Goal: Information Seeking & Learning: Learn about a topic

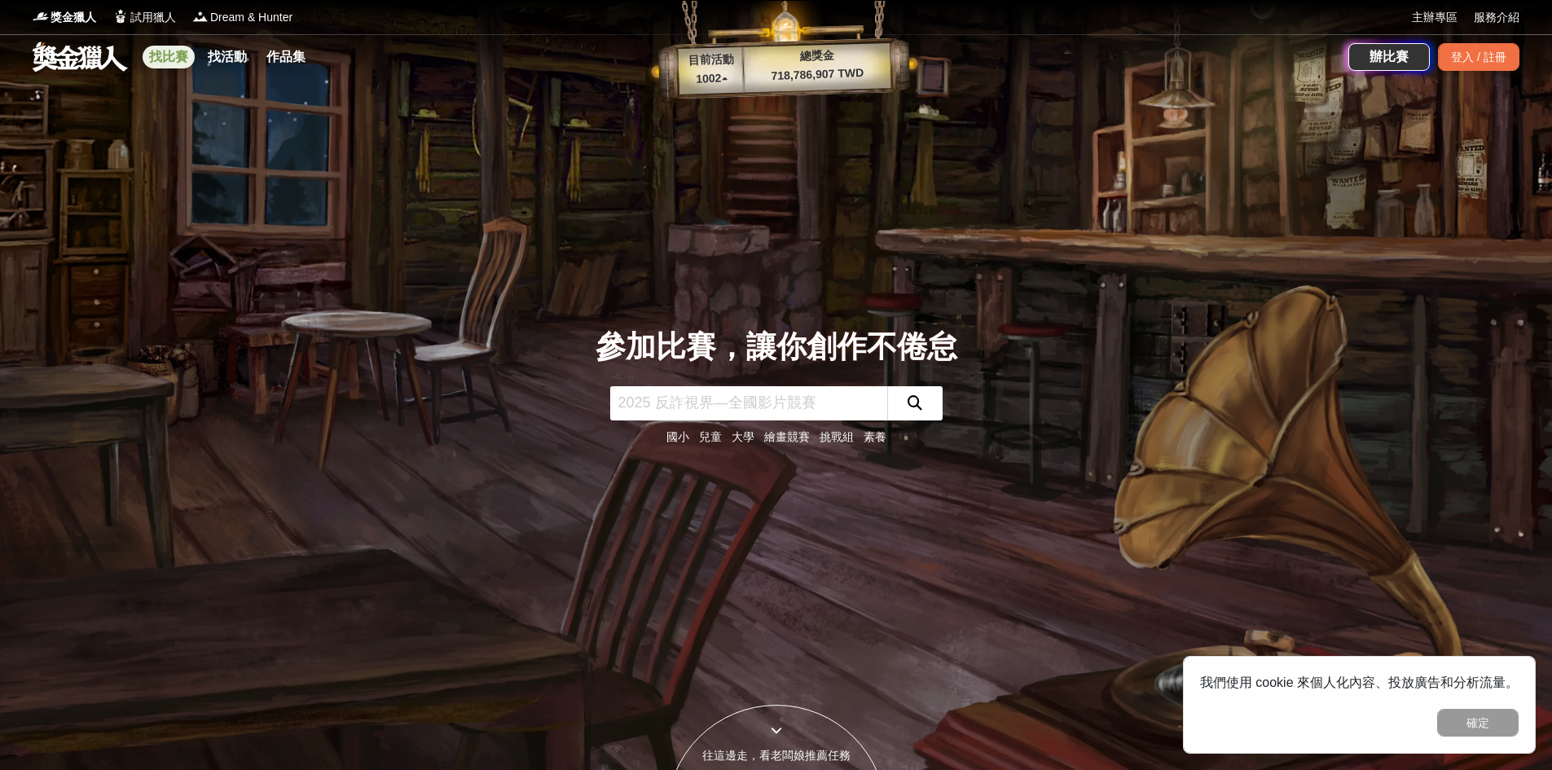
click at [167, 63] on link "找比賽" at bounding box center [169, 57] width 52 height 23
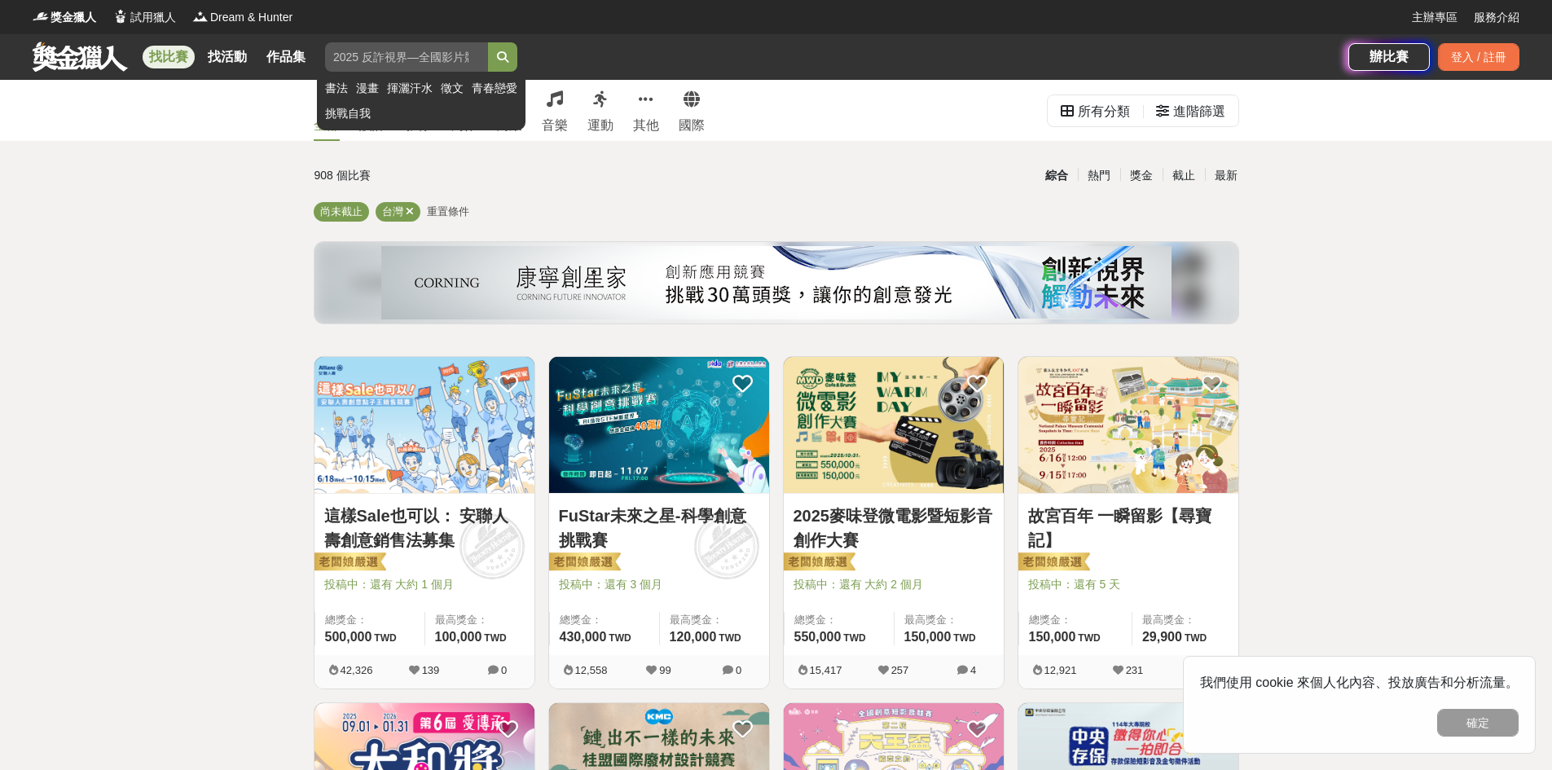
click at [429, 54] on input "search" at bounding box center [406, 56] width 163 height 29
type input "AI"
click at [488, 42] on button "submit" at bounding box center [502, 56] width 29 height 29
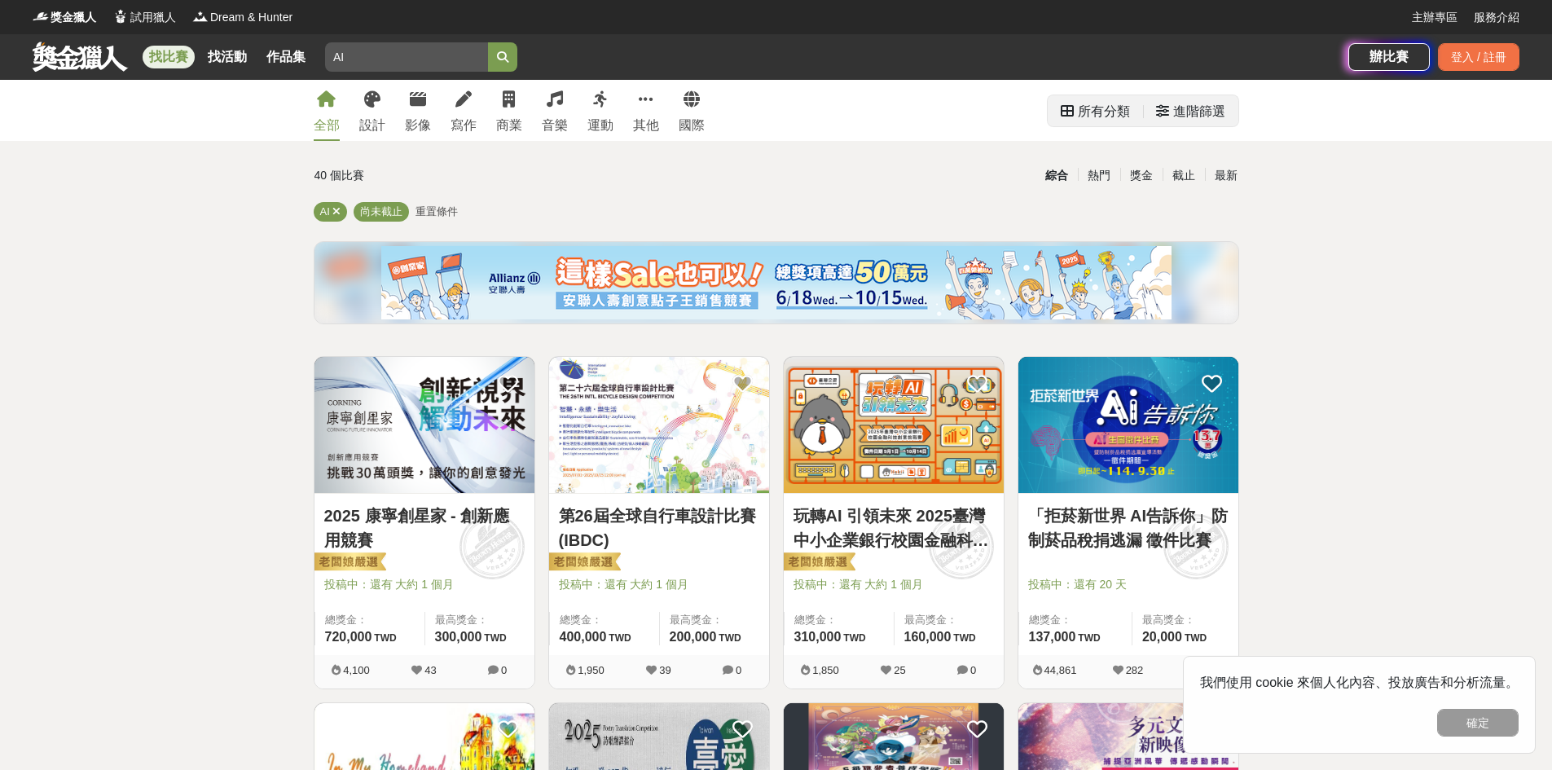
click at [1118, 112] on div "所有分類" at bounding box center [1104, 111] width 52 height 33
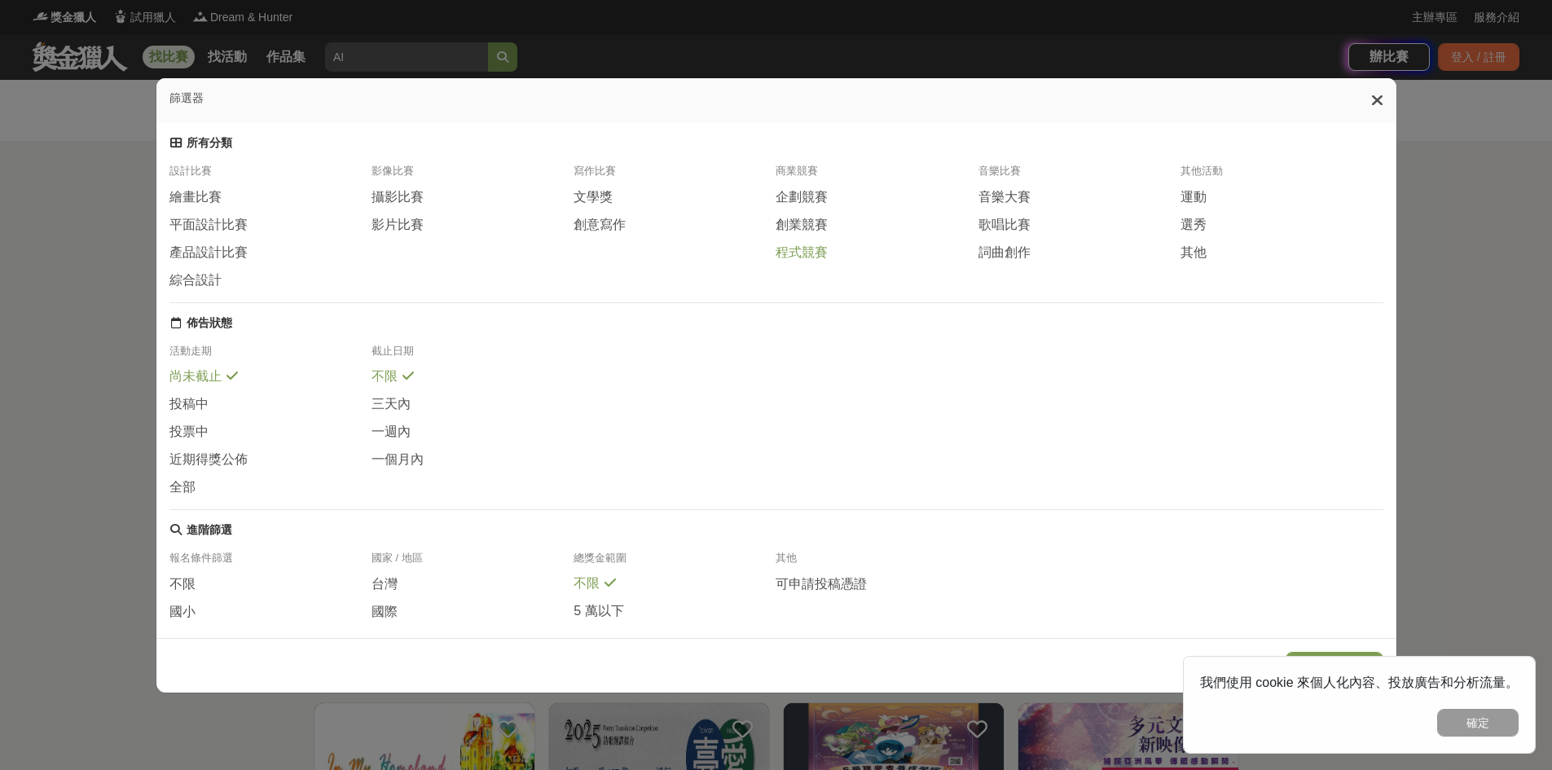
click at [803, 262] on span "程式競賽" at bounding box center [802, 252] width 52 height 17
click at [812, 234] on span "創業競賽" at bounding box center [802, 225] width 52 height 17
click at [198, 289] on span "綜合設計" at bounding box center [195, 280] width 52 height 17
click at [1478, 619] on div "篩選器 所有分類 設計比賽 繪畫比賽 平面設計比賽 產品設計比賽 綜合設計 影像比賽 攝影比賽 影片比賽 寫作比賽 文學獎 創意寫作 商業競賽 企劃競賽 創業…" at bounding box center [776, 385] width 1552 height 770
click at [1471, 723] on button "確定" at bounding box center [1477, 723] width 81 height 28
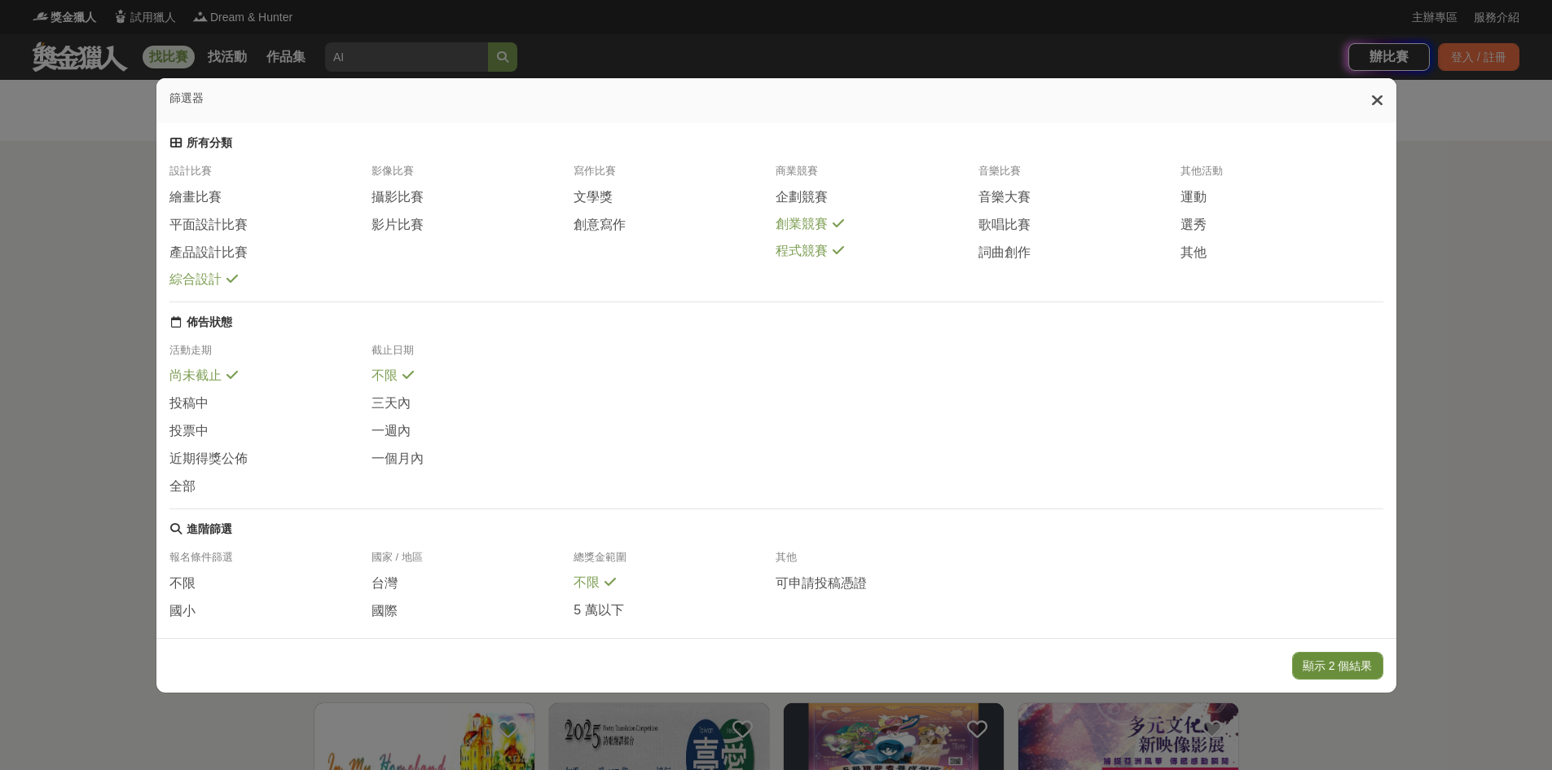
click at [1352, 664] on button "顯示 2 個結果" at bounding box center [1337, 666] width 91 height 28
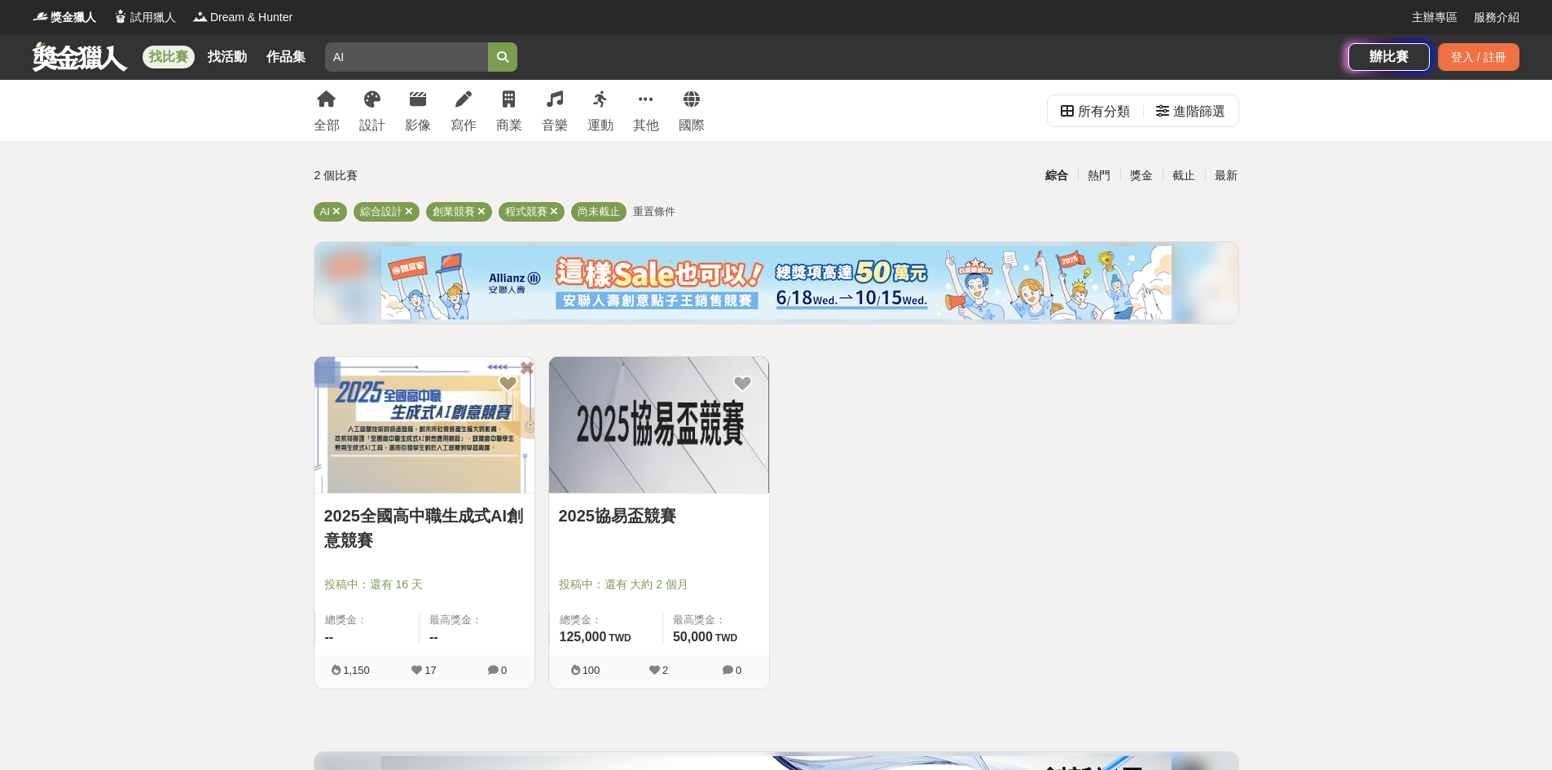
click at [484, 517] on link "2025全國高中職生成式AI創意競賽" at bounding box center [424, 528] width 200 height 49
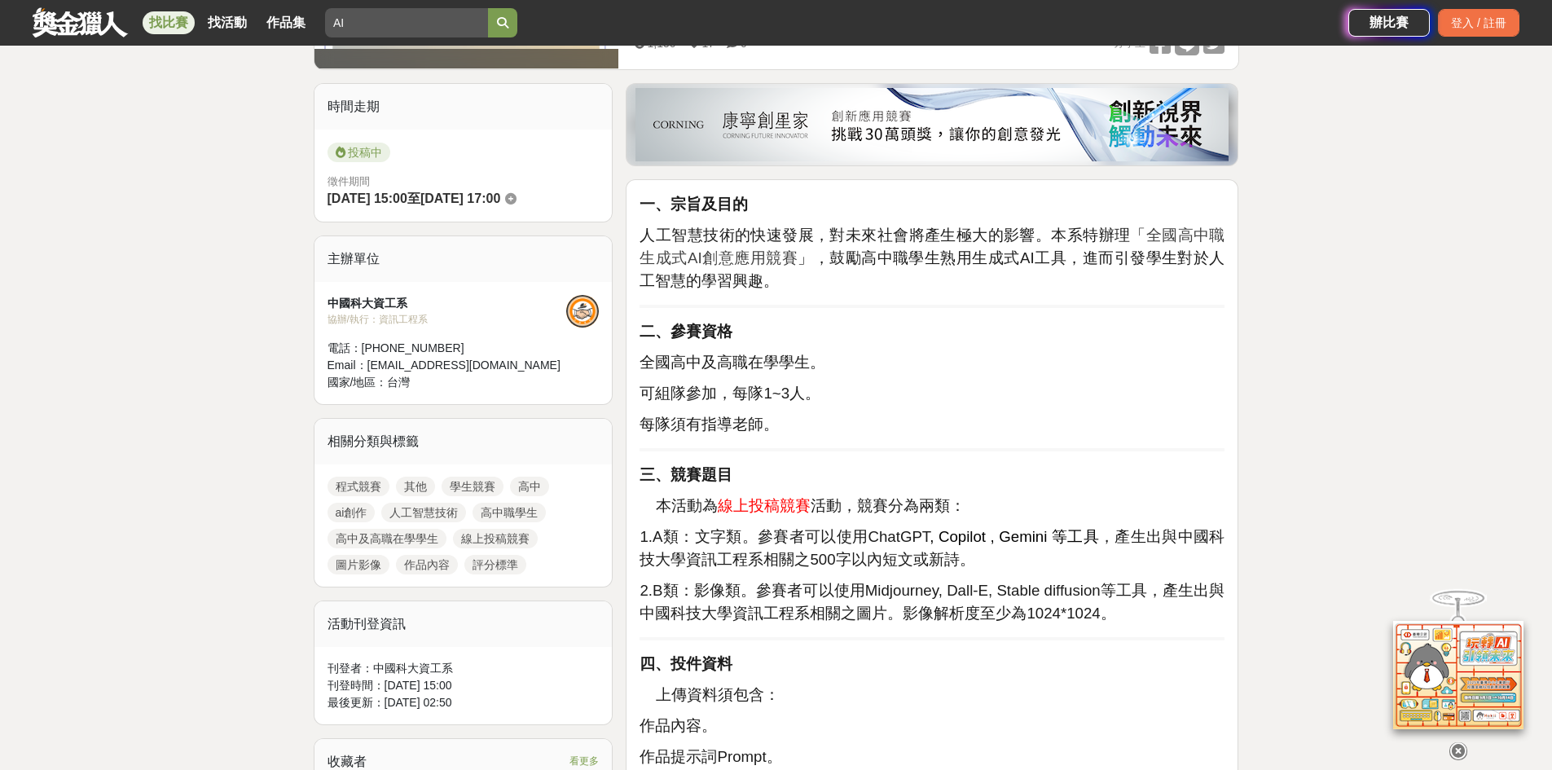
scroll to position [733, 0]
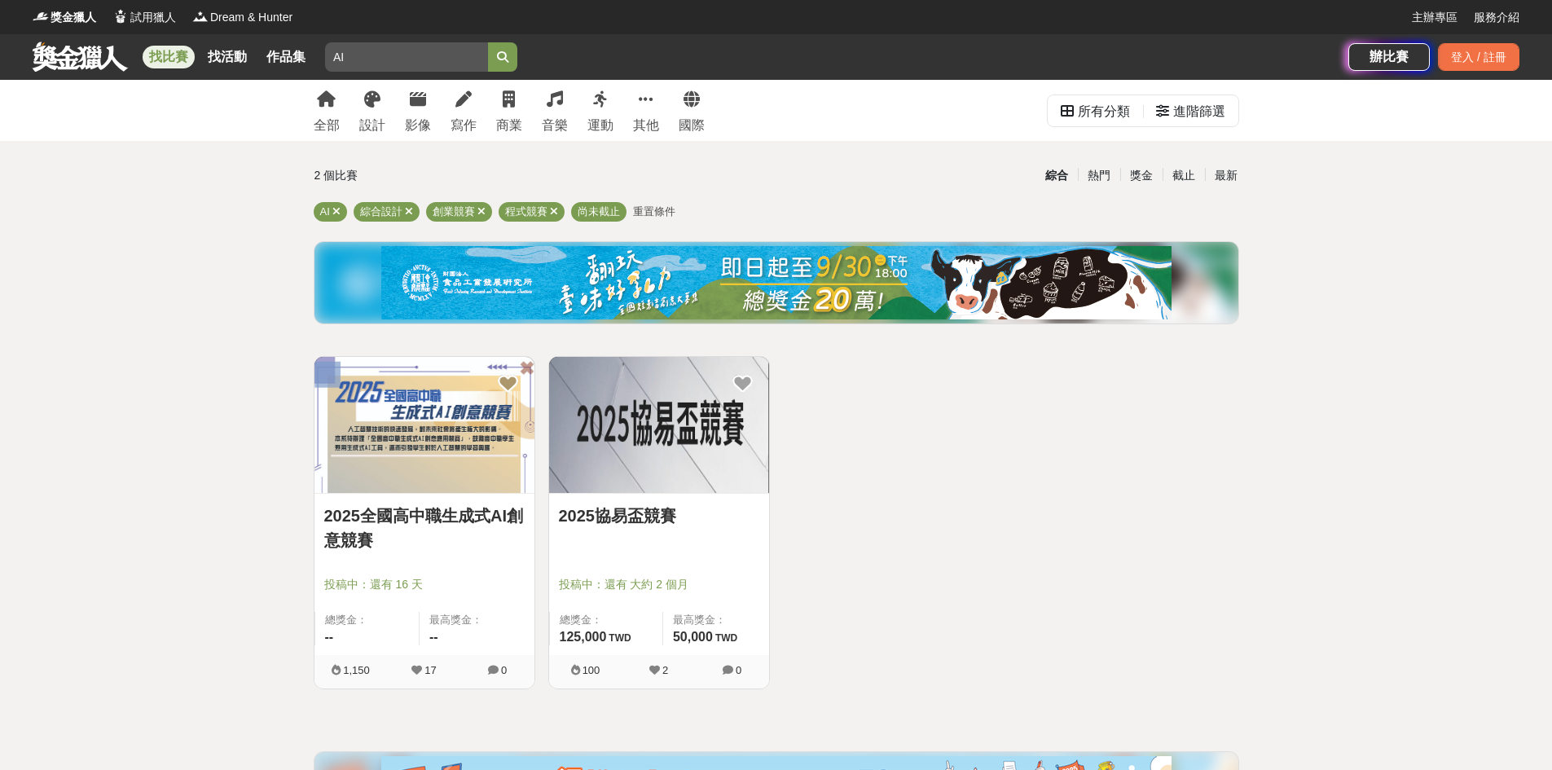
click at [714, 442] on img at bounding box center [659, 425] width 220 height 136
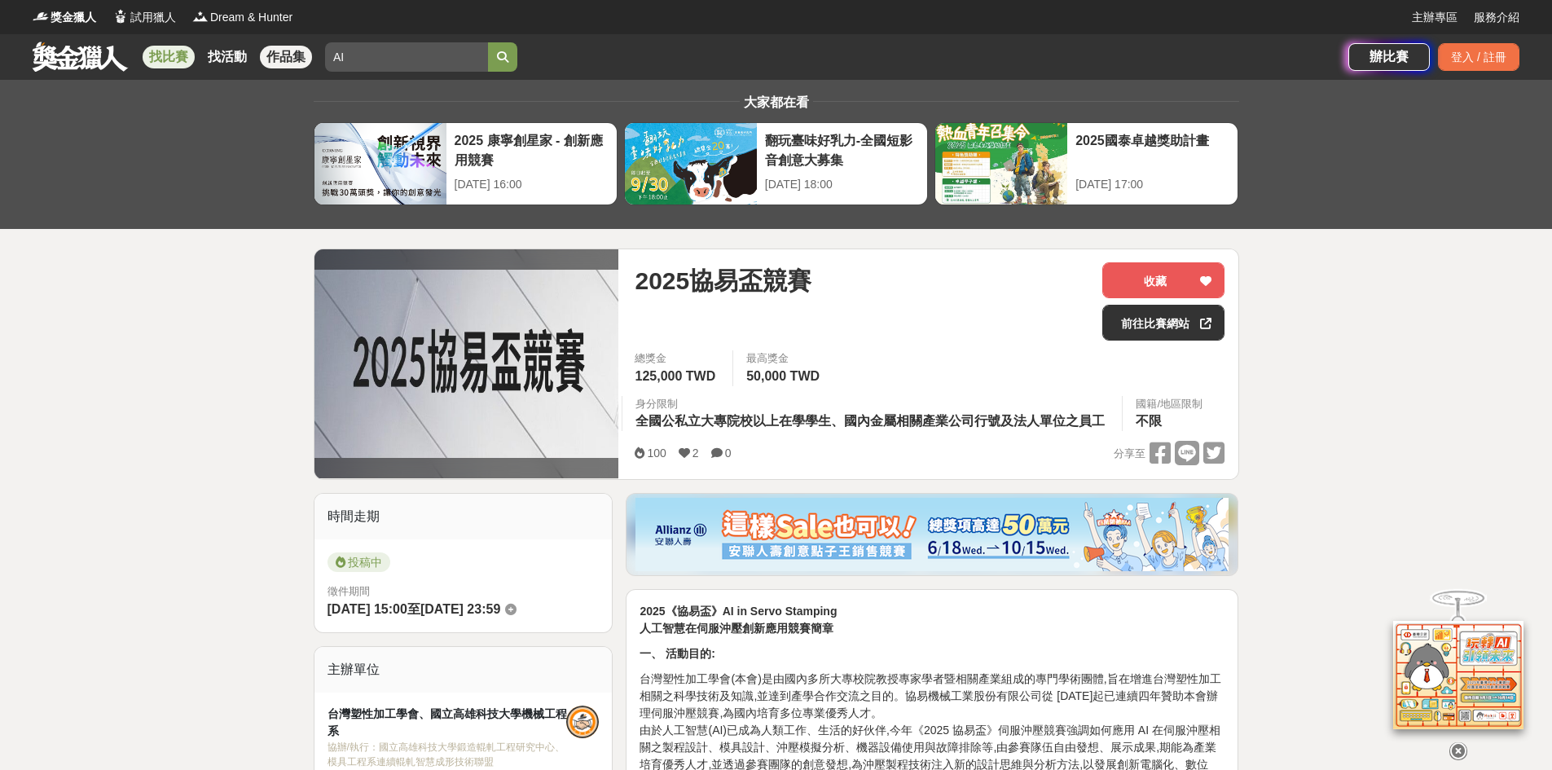
drag, startPoint x: 477, startPoint y: 46, endPoint x: 301, endPoint y: 54, distance: 175.3
click at [301, 54] on div "找比賽 找活動 作品集 AI 書法 漫畫 揮灑汗水 徵文 青春戀愛 挑戰自我" at bounding box center [691, 57] width 1316 height 46
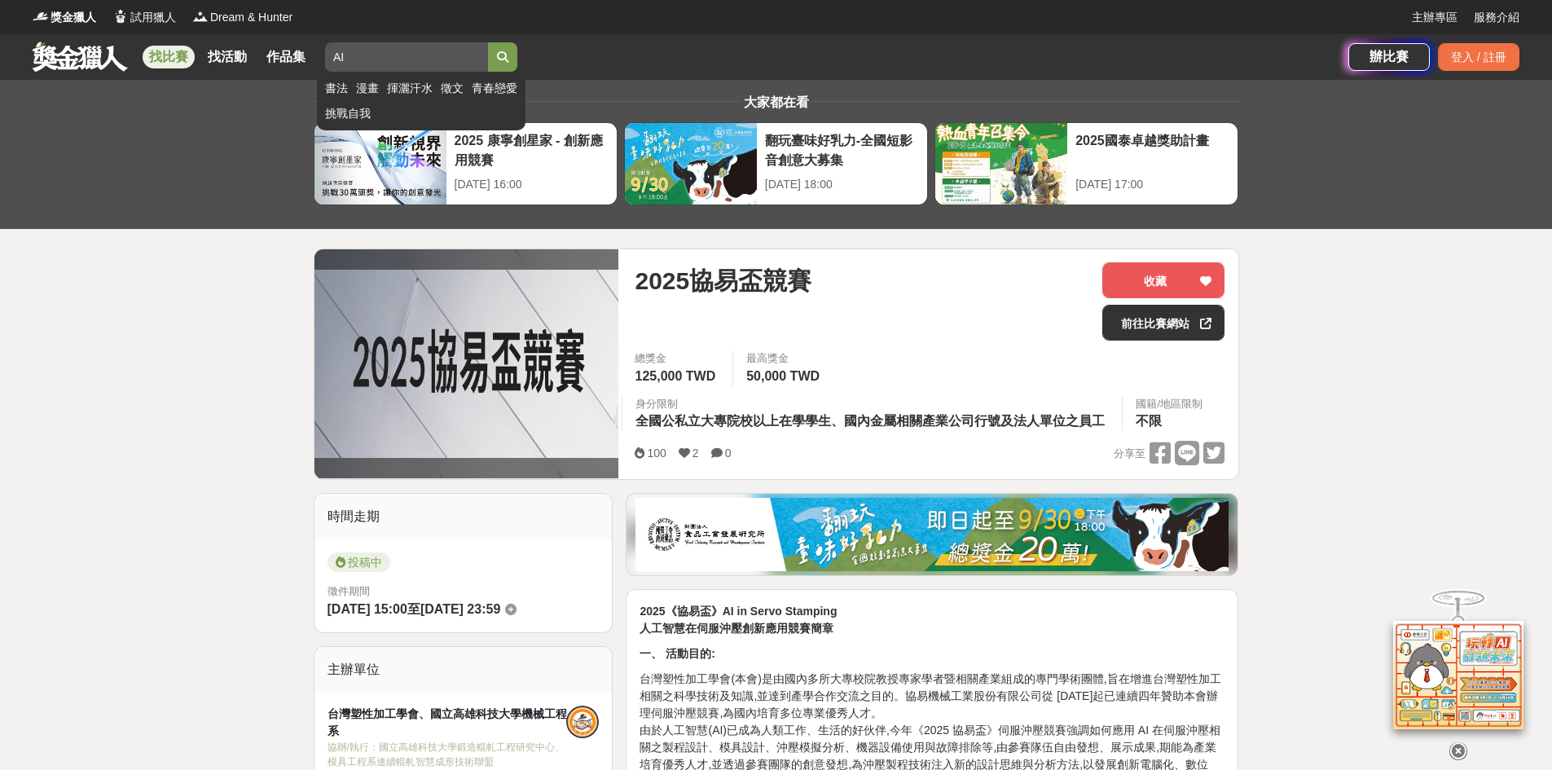
click at [472, 60] on input "AI" at bounding box center [406, 56] width 163 height 29
drag, startPoint x: 436, startPoint y: 62, endPoint x: 53, endPoint y: 33, distance: 384.0
click at [53, 33] on div "獎金獵人 試用獵人 Dream & Hunter 主辦專區 服務介紹 找比賽 找活動 作品集 AI 書法 漫畫 揮灑汗水 徵文 青春戀愛 挑戰自我 辦比賽 登…" at bounding box center [776, 40] width 1552 height 80
type input "黑客松"
click at [488, 42] on button "submit" at bounding box center [502, 56] width 29 height 29
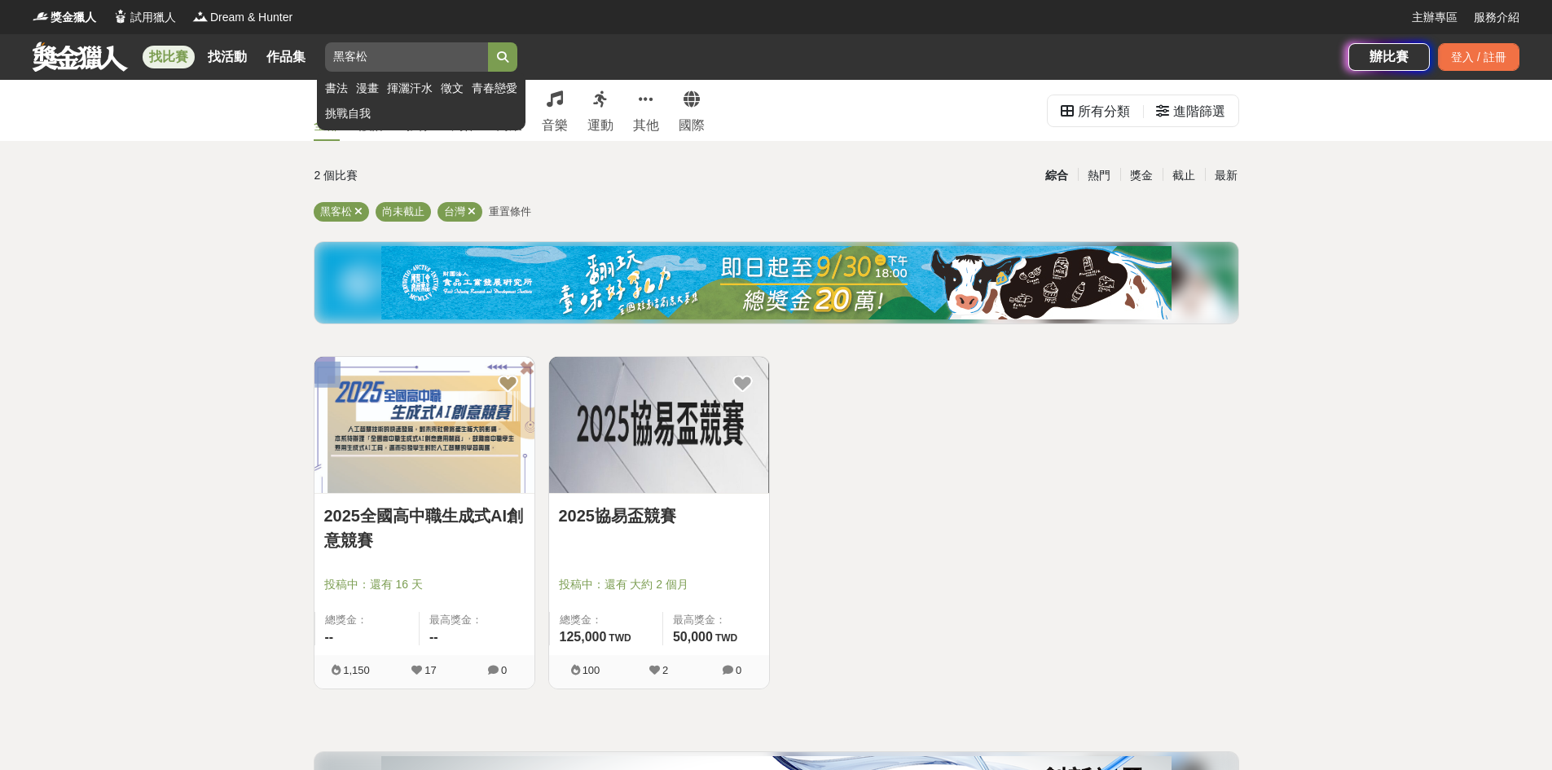
click at [517, 52] on button "submit" at bounding box center [502, 56] width 29 height 29
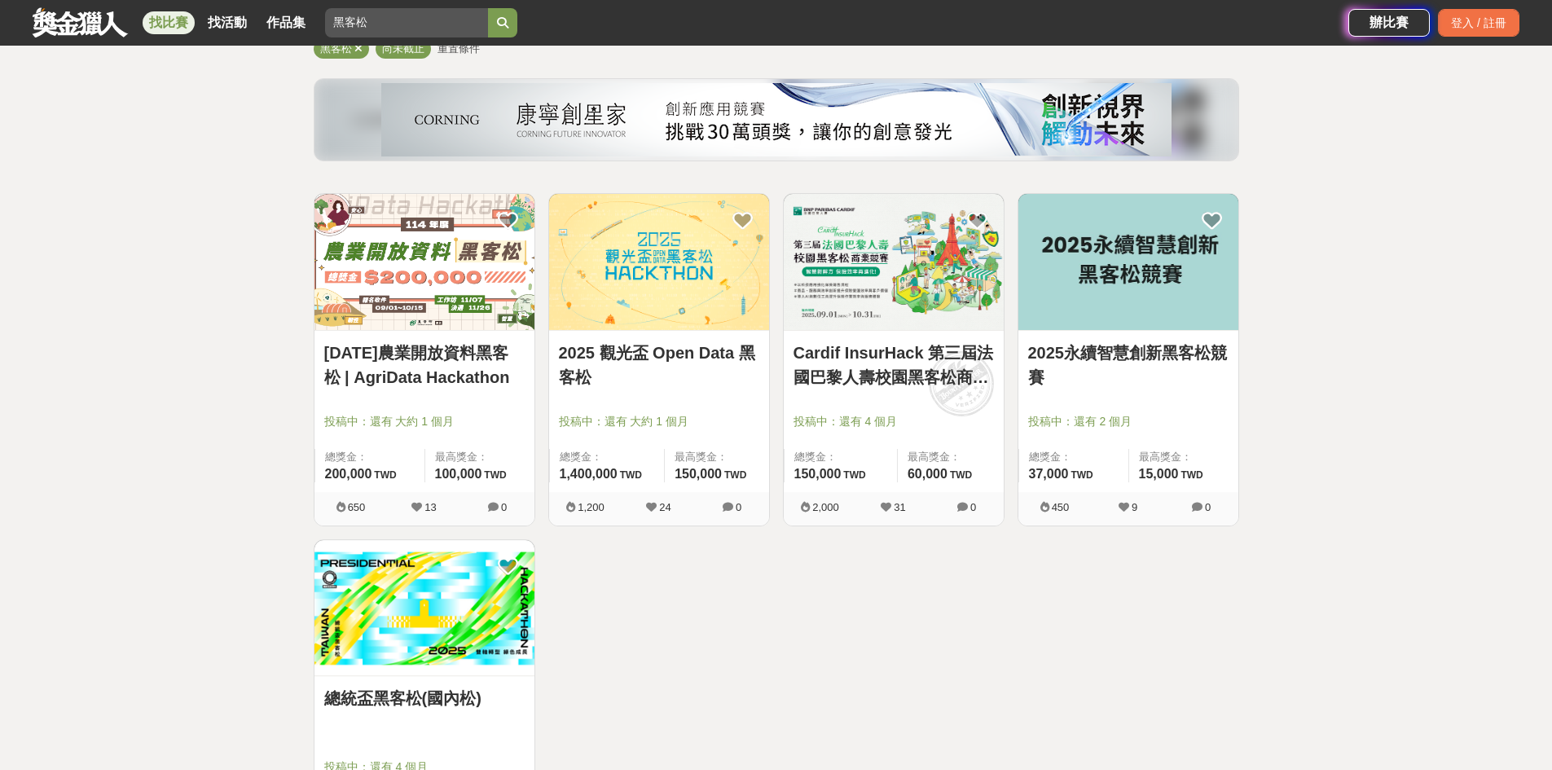
scroll to position [326, 0]
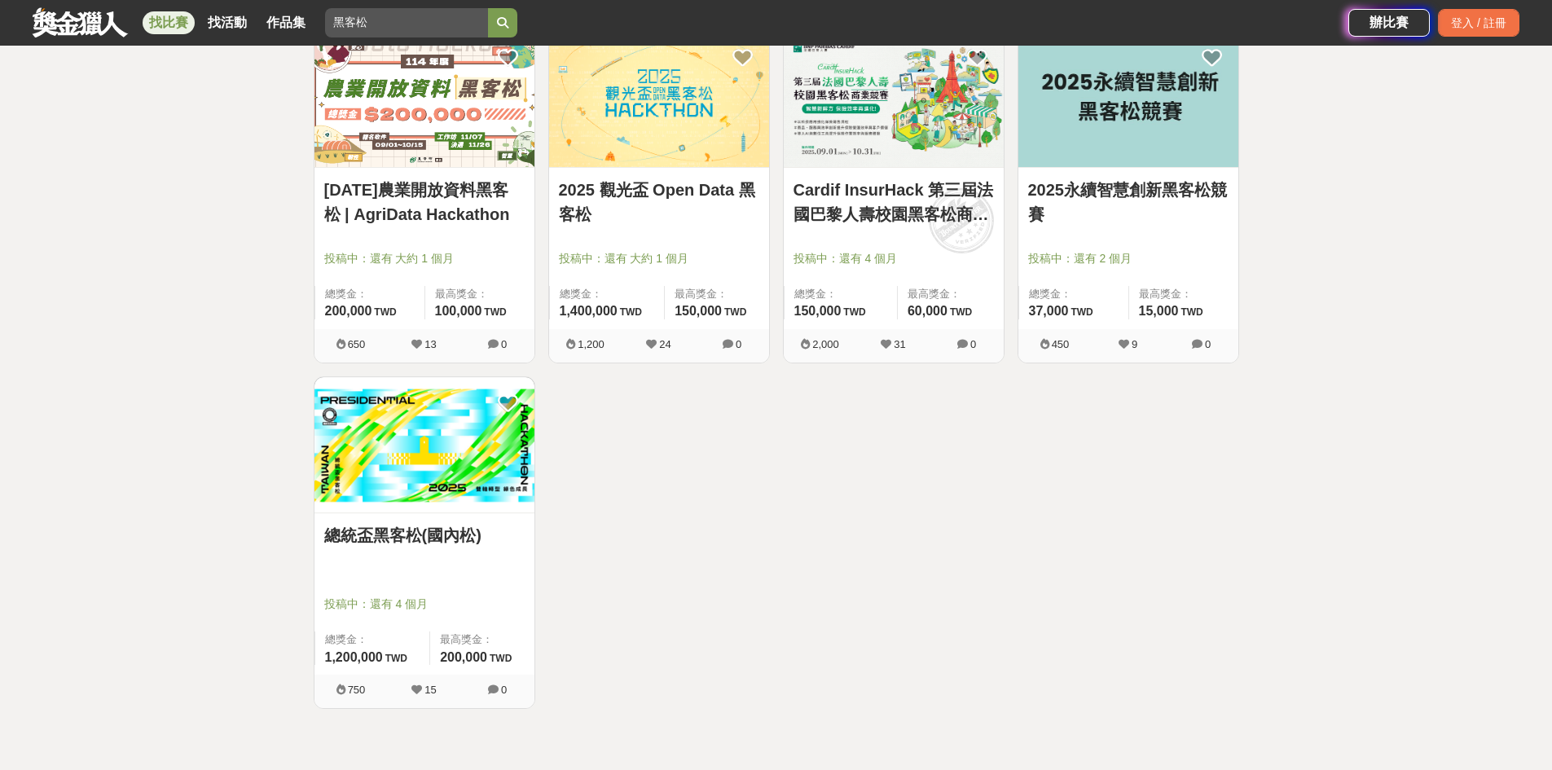
click at [437, 541] on link "總統盃黑客松(國內松)" at bounding box center [424, 535] width 200 height 24
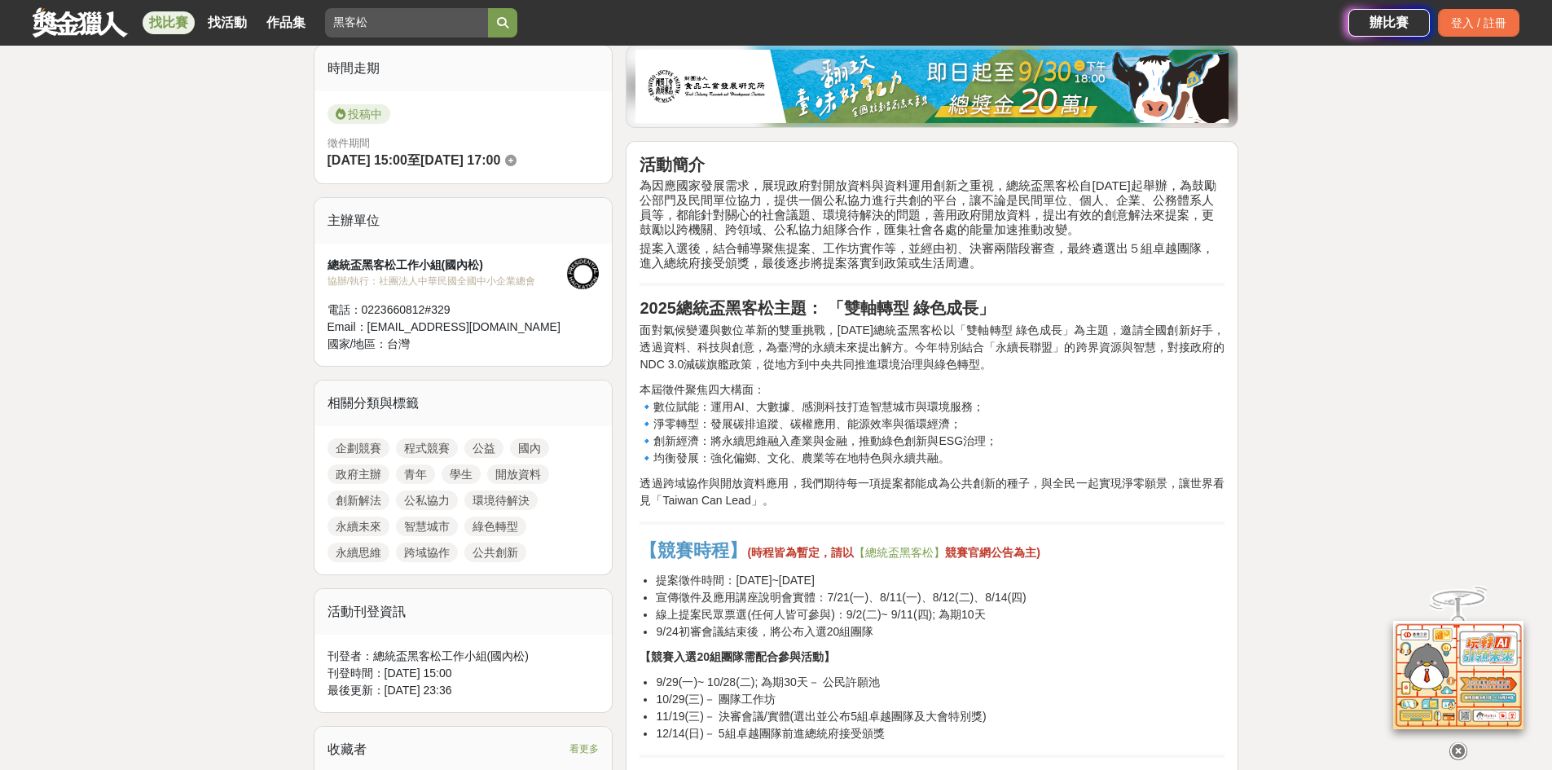
scroll to position [733, 0]
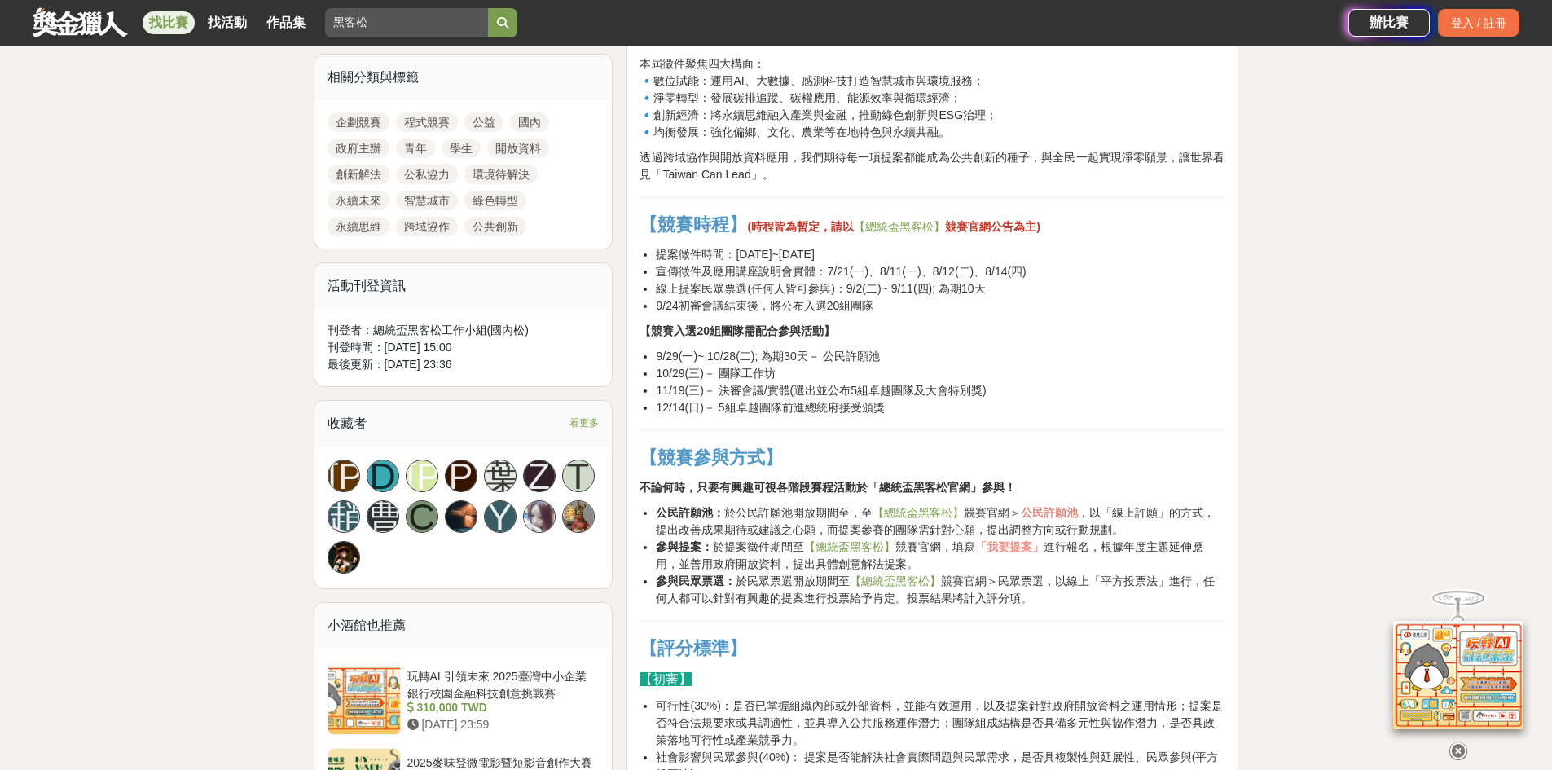
drag, startPoint x: 1120, startPoint y: 479, endPoint x: 874, endPoint y: 413, distance: 254.8
click at [874, 413] on li "12/14(日)－ 5組卓越團隊前進總統府接受頒獎" at bounding box center [940, 407] width 569 height 17
drag, startPoint x: 667, startPoint y: 257, endPoint x: 693, endPoint y: 255, distance: 26.1
drag, startPoint x: 693, startPoint y: 255, endPoint x: 749, endPoint y: 500, distance: 251.5
click at [749, 500] on div "活動簡介 為因應國家發展需求，展現政府對開放資料與資料運用創新之重視，總統盃黑客松自[DATE]起舉辦，為鼓勵公部門及民間單位協力，提供一個公私協力進行共創的…" at bounding box center [932, 637] width 585 height 1617
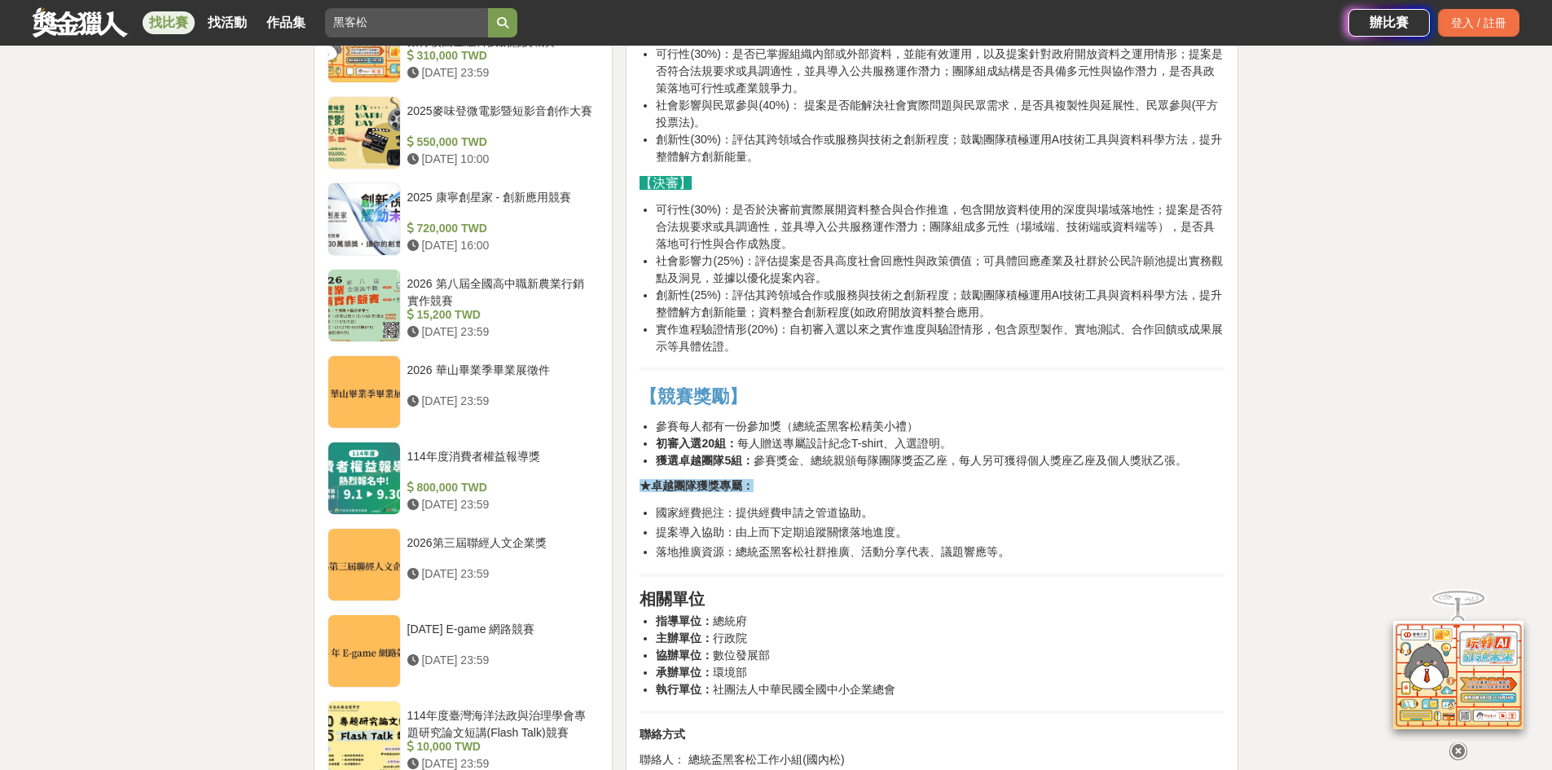
scroll to position [1467, 0]
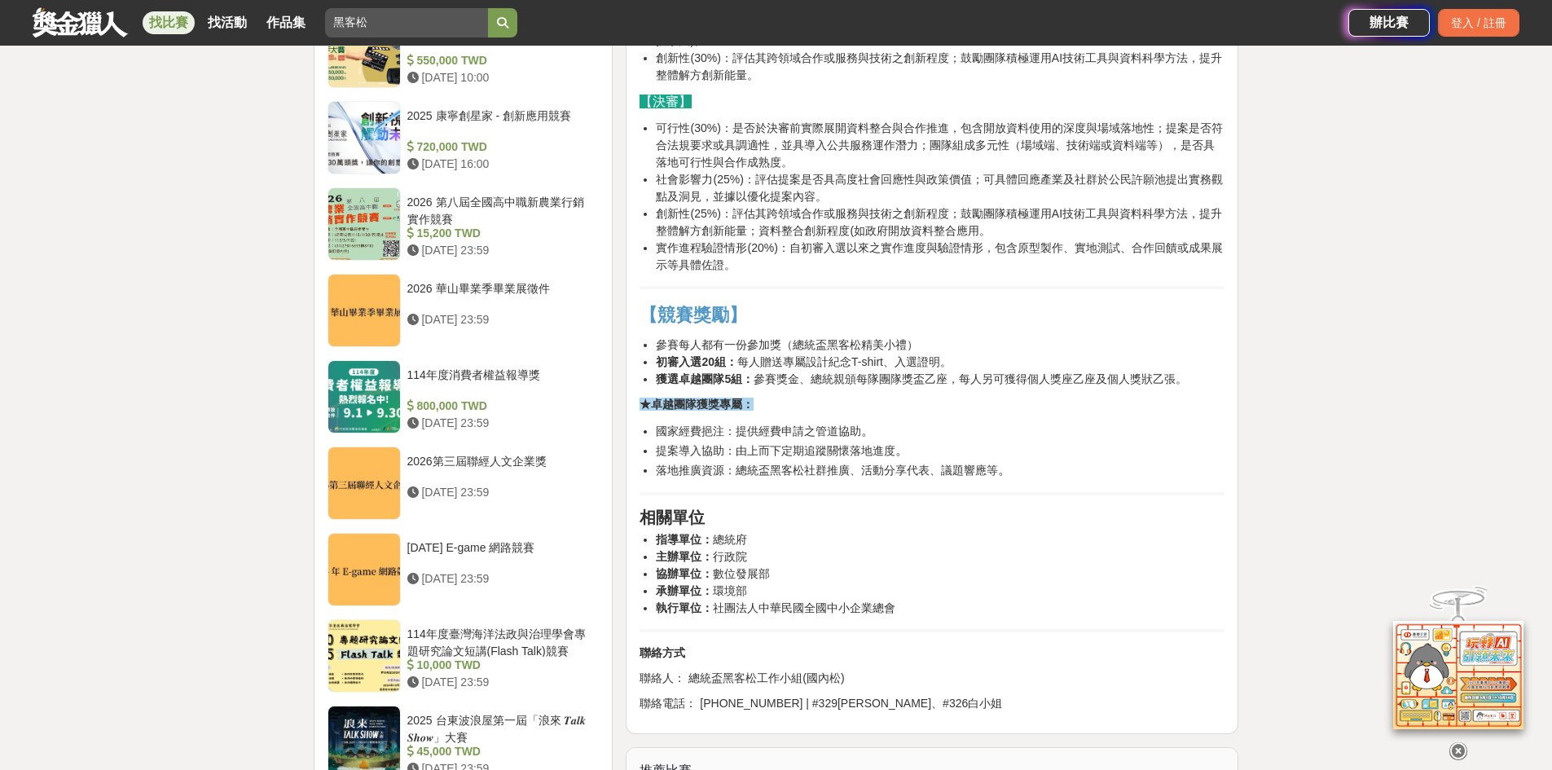
scroll to position [326, 0]
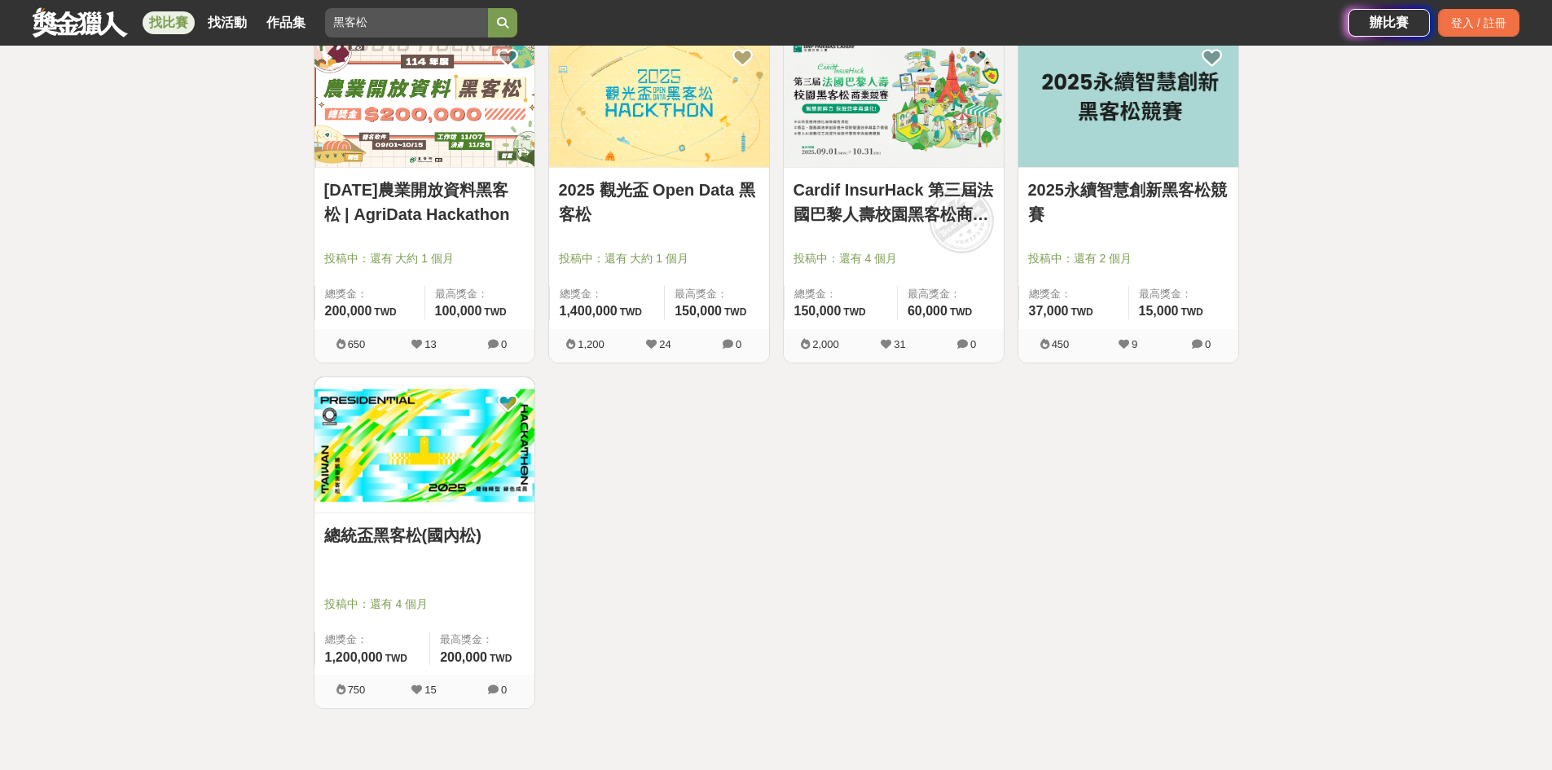
click at [583, 196] on link "2025 觀光盃 Open Data 黑客松" at bounding box center [659, 202] width 200 height 49
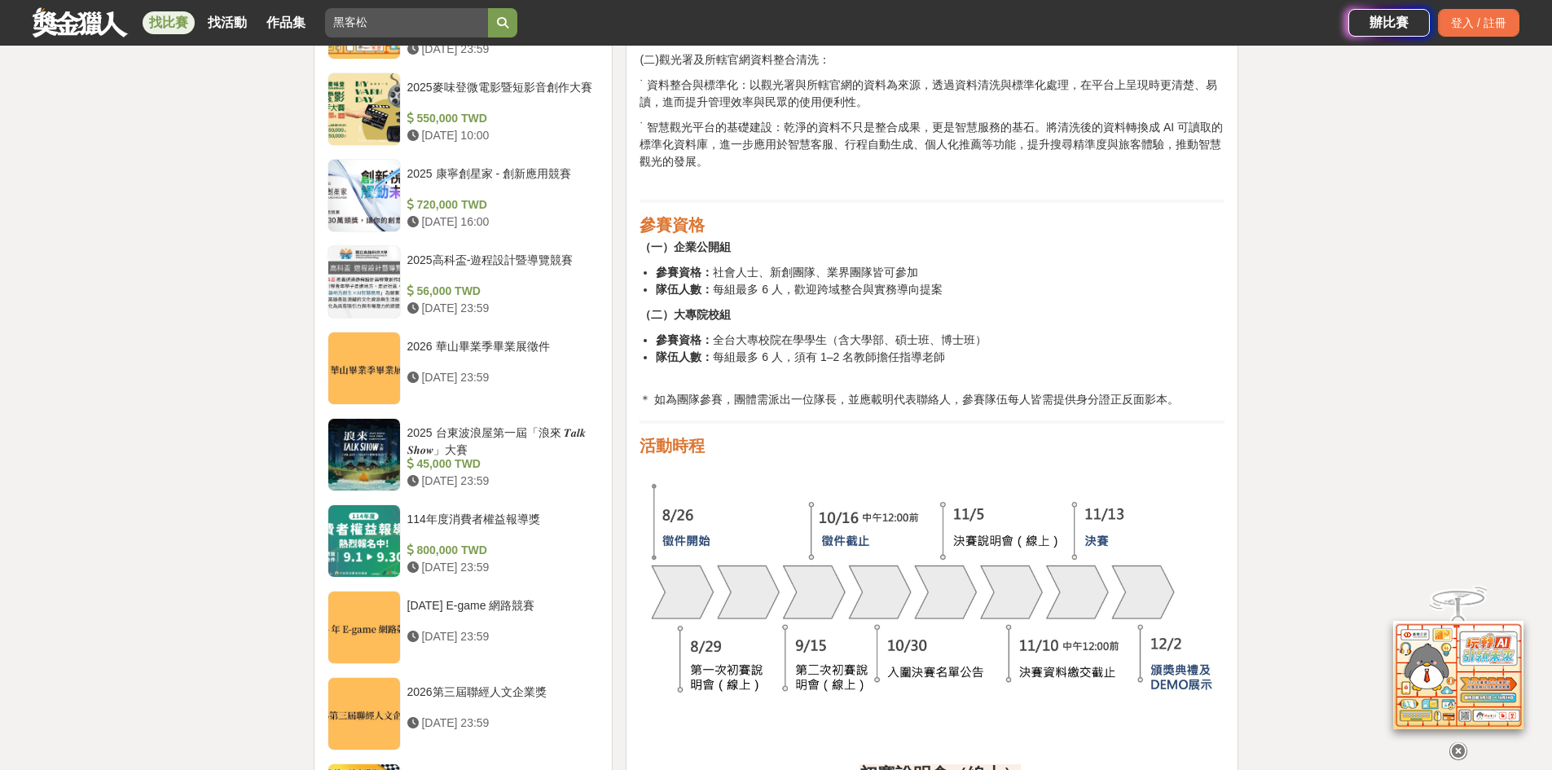
scroll to position [1548, 0]
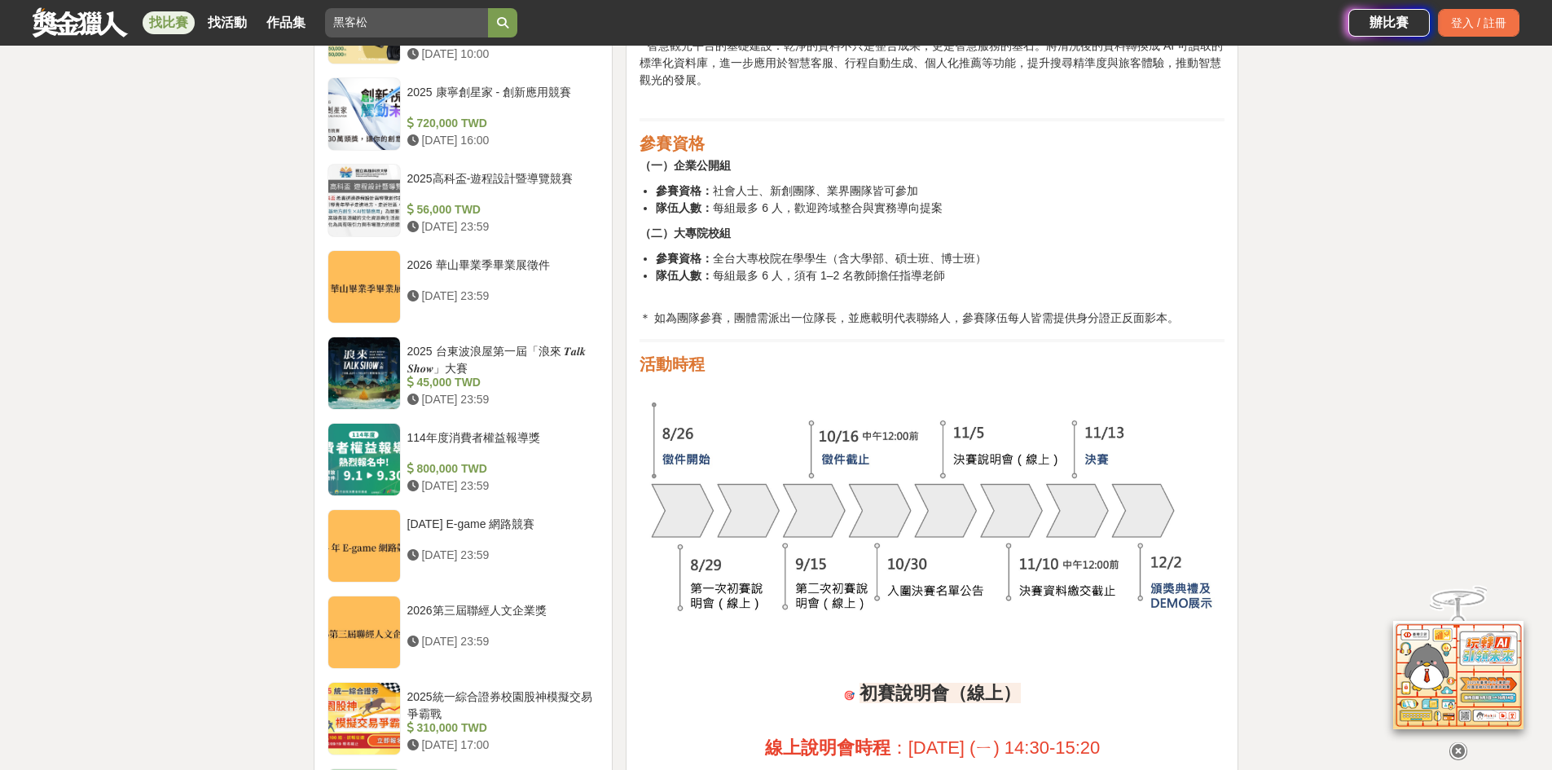
click at [692, 257] on strong "參賽資格：" at bounding box center [684, 258] width 57 height 13
drag, startPoint x: 720, startPoint y: 262, endPoint x: 804, endPoint y: 267, distance: 84.1
click at [804, 267] on ul "參賽資格： 全台大專校院在學學生（含大學部、碩士班、博士班） 隊伍人數： 每組最多 6 人，須有 1–2 名教師擔任指導老師" at bounding box center [932, 275] width 585 height 51
click at [804, 267] on li "隊伍人數： 每組最多 6 人，須有 1–2 名教師擔任指導老師" at bounding box center [940, 284] width 569 height 34
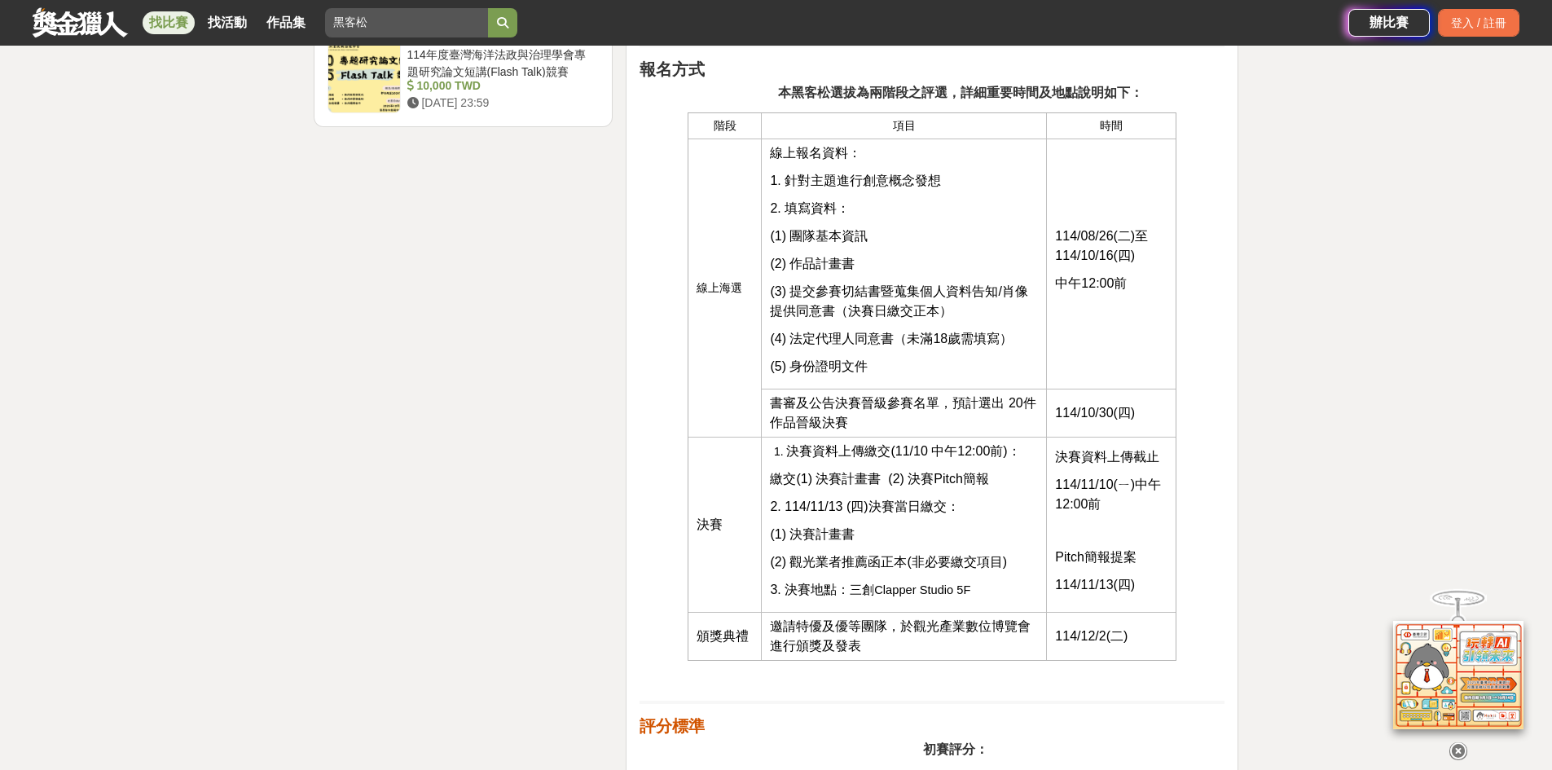
scroll to position [2689, 0]
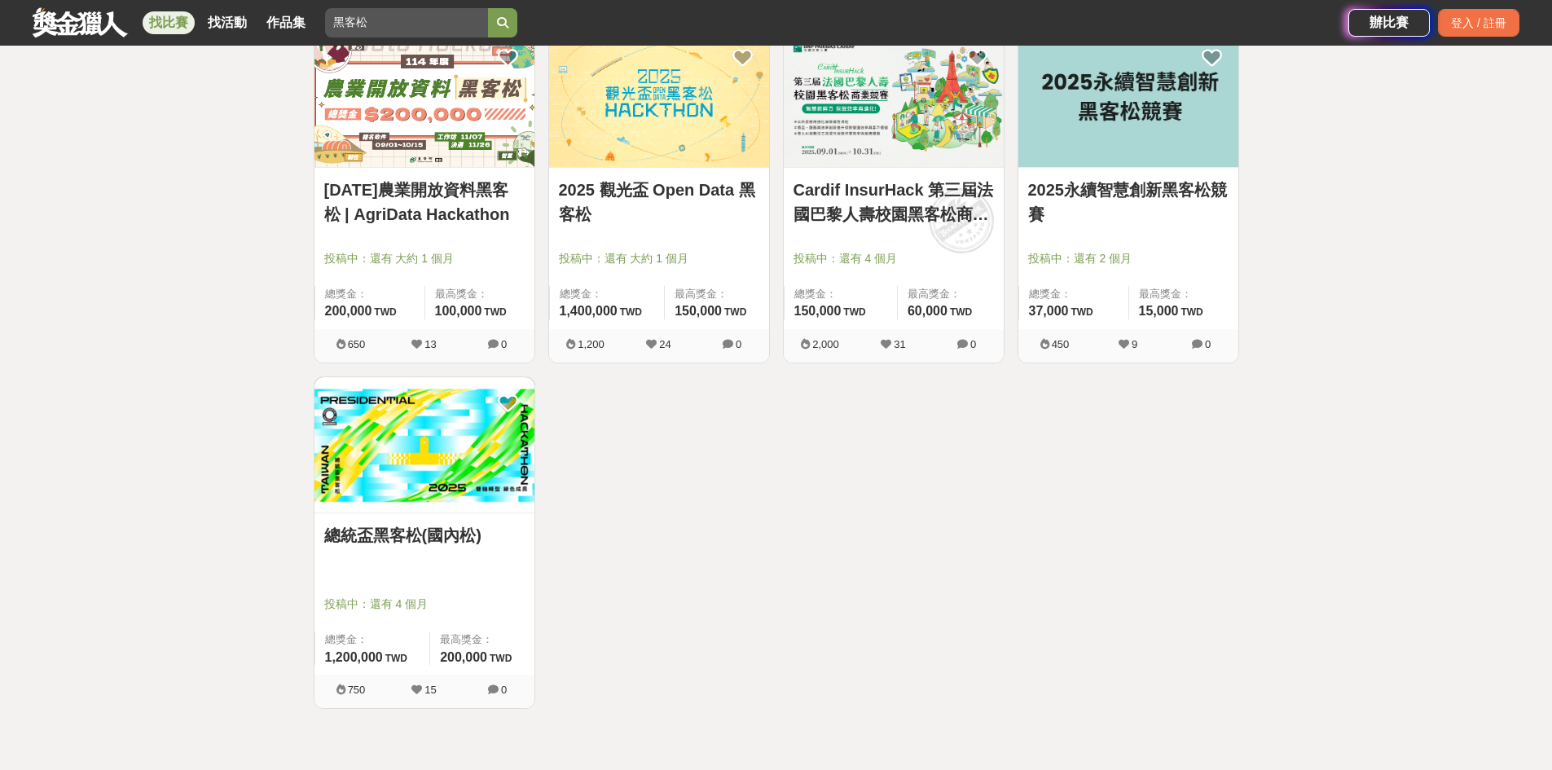
scroll to position [163, 0]
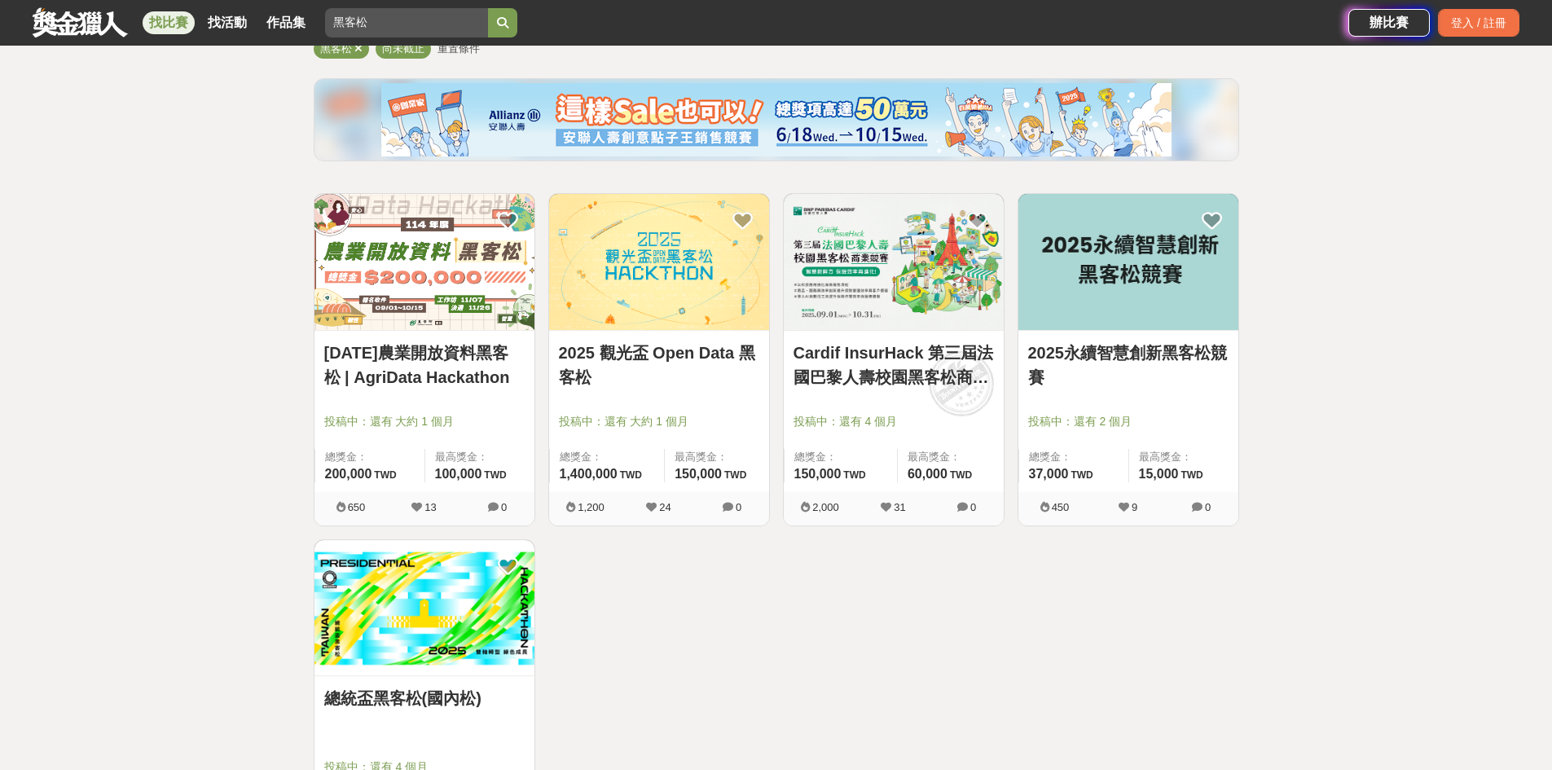
click at [858, 350] on link "Cardif InsurHack 第三屆法國巴黎人壽校園黑客松商業競賽" at bounding box center [894, 365] width 200 height 49
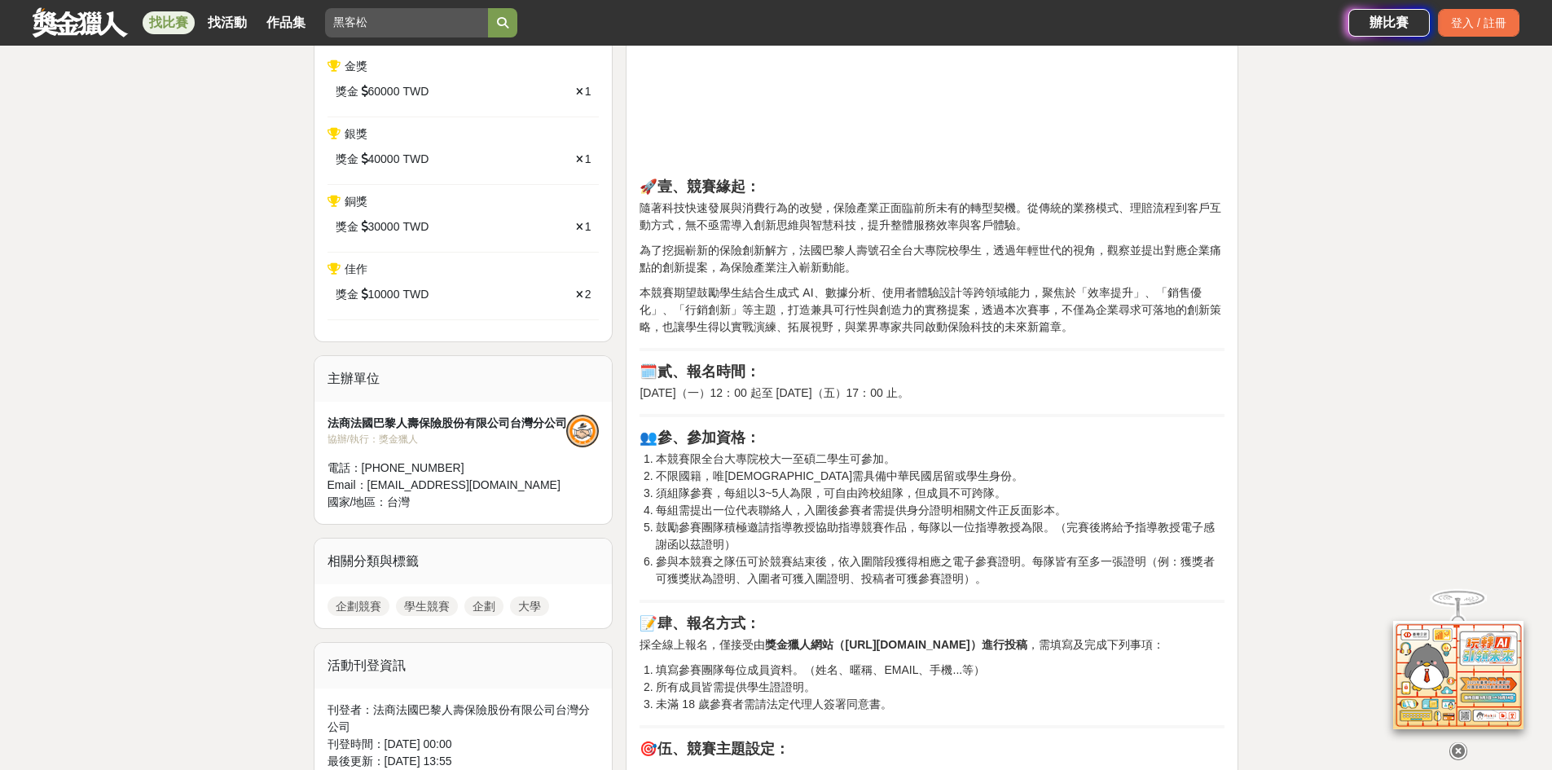
scroll to position [1059, 0]
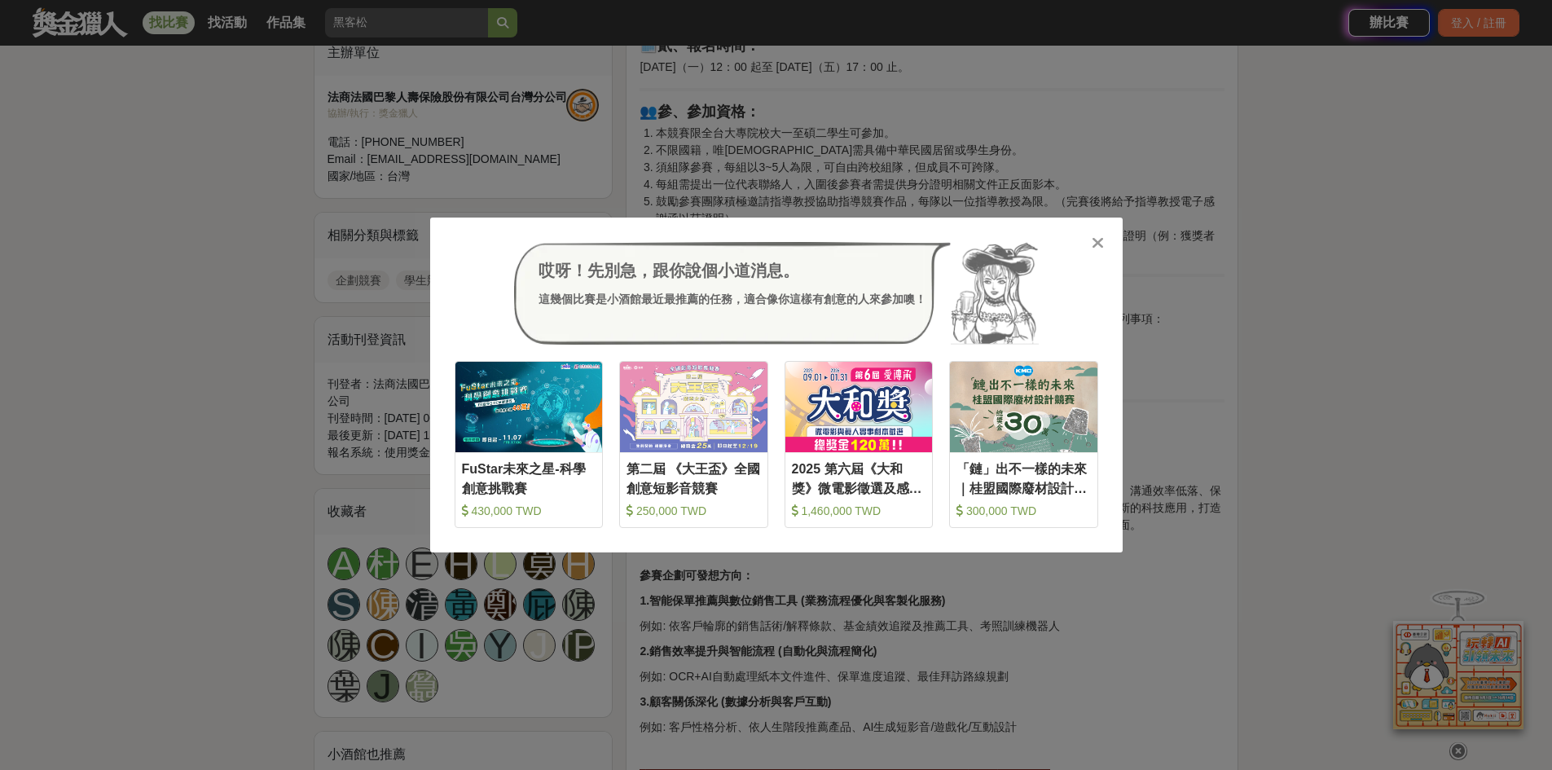
click at [1090, 244] on div at bounding box center [1098, 242] width 16 height 16
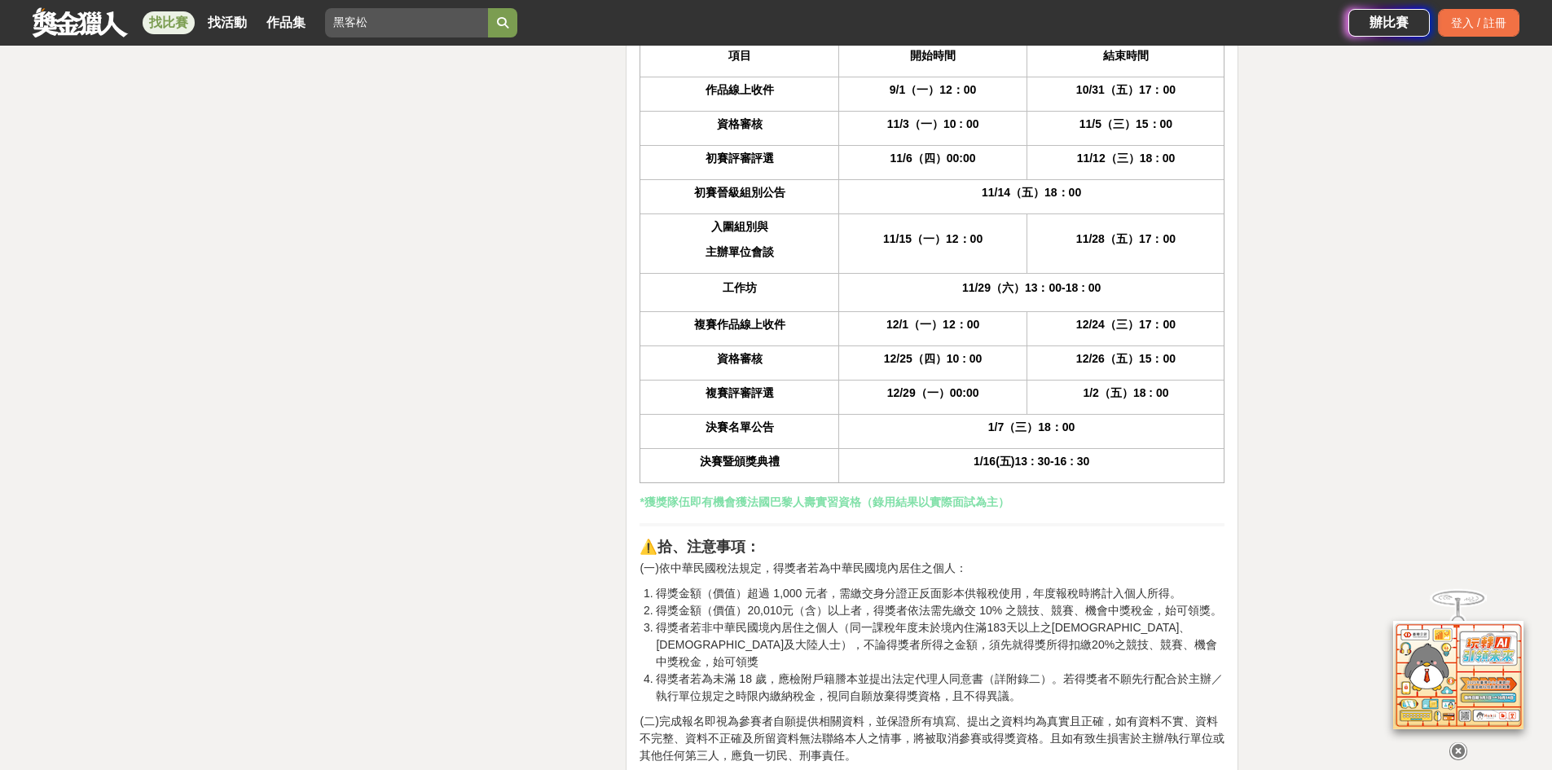
scroll to position [3830, 0]
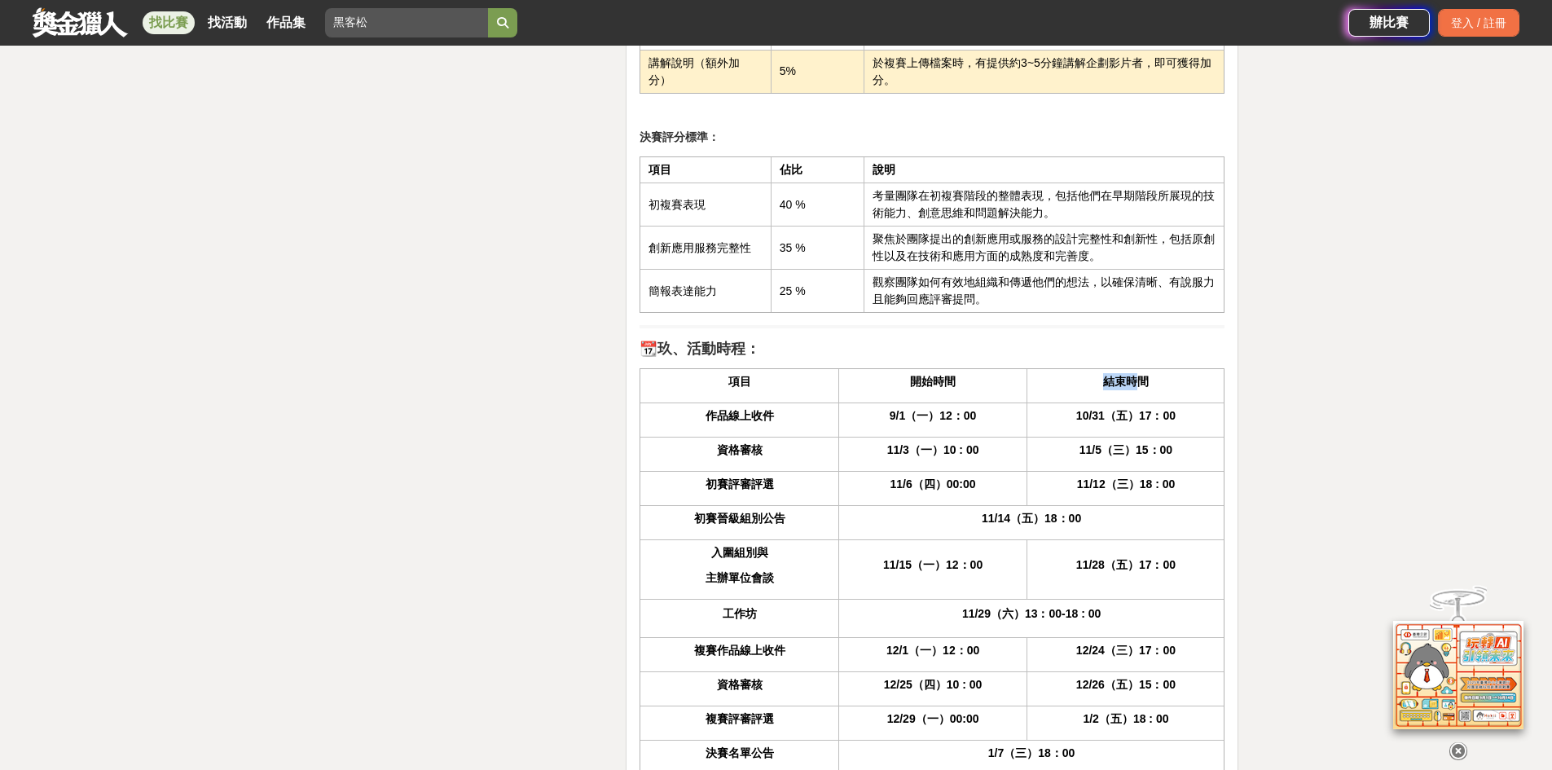
drag, startPoint x: 1096, startPoint y: 388, endPoint x: 1133, endPoint y: 389, distance: 37.5
click at [1133, 389] on p "結束時間" at bounding box center [1126, 381] width 180 height 17
click at [1133, 390] on th "結束時間" at bounding box center [1126, 385] width 197 height 34
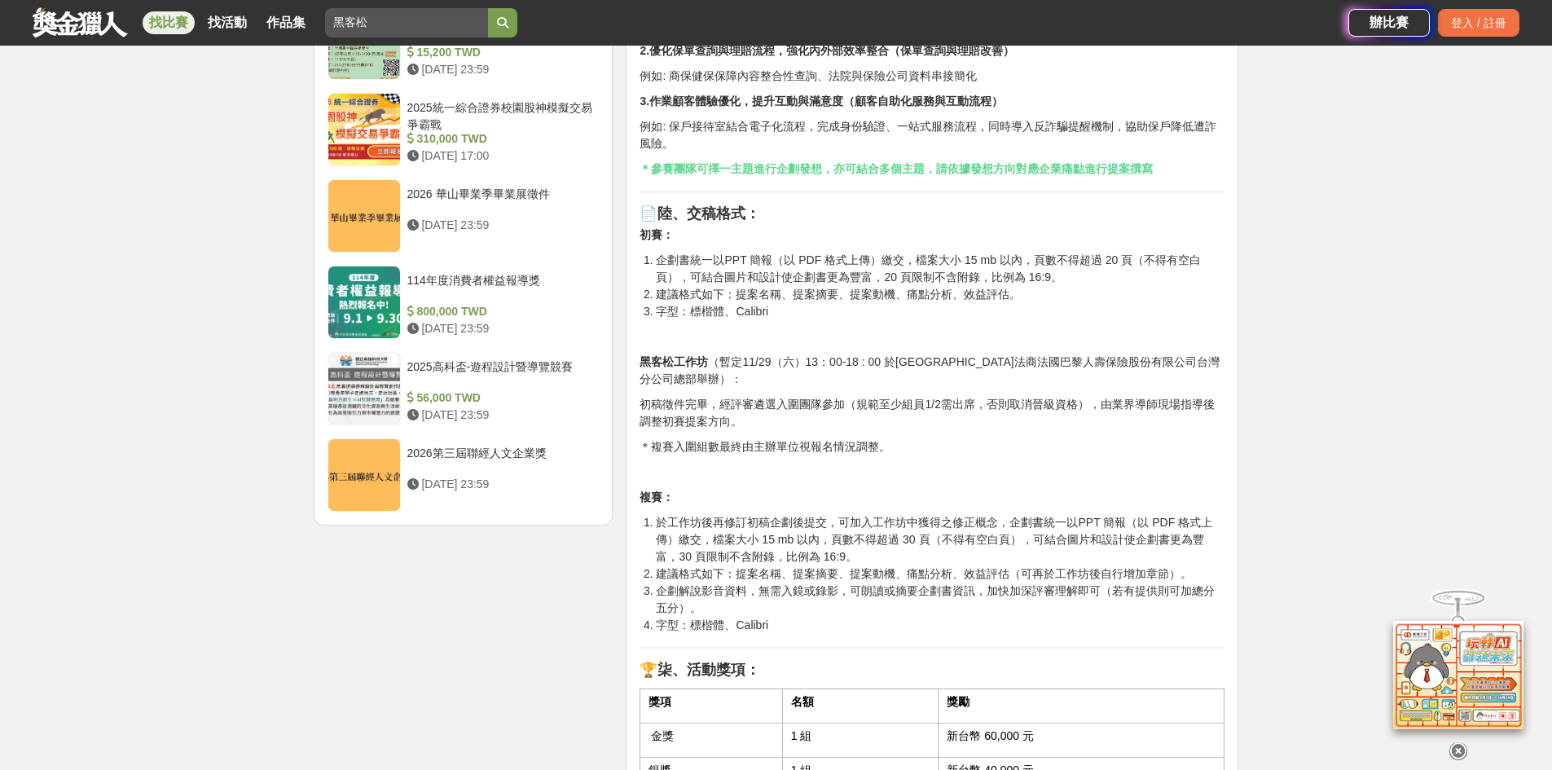
scroll to position [2443, 0]
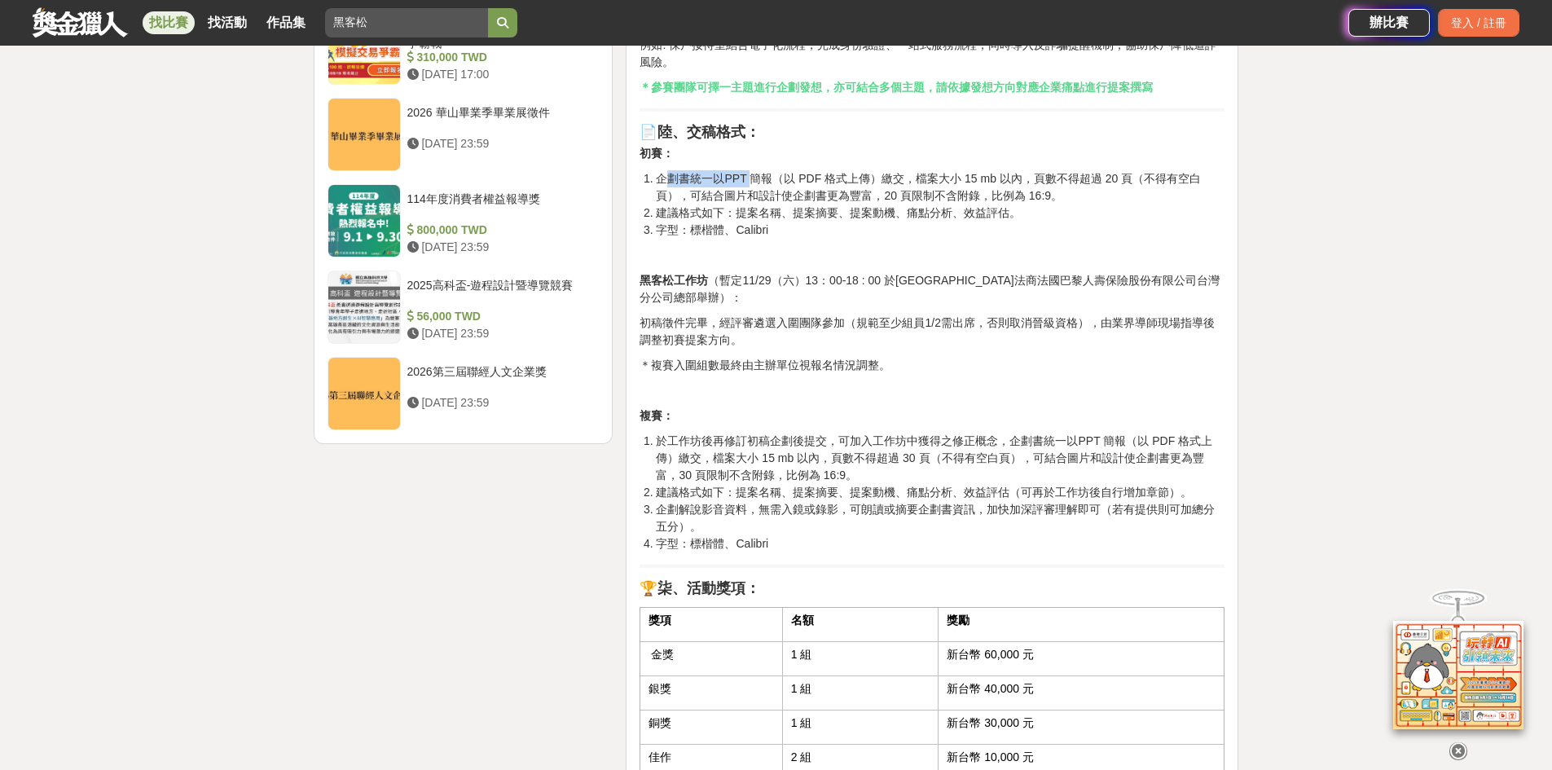
drag, startPoint x: 664, startPoint y: 199, endPoint x: 752, endPoint y: 199, distance: 88.0
click at [752, 199] on li "企劃書統一以PPT 簡報（以 PDF 格式上傳）繳交，檔案大小 15 mb 以內，頁數不得超過 20 頁（不得有空白頁），可結合圖片和設計使企劃書更為豐富，2…" at bounding box center [940, 187] width 569 height 34
click at [753, 199] on li "企劃書統一以PPT 簡報（以 PDF 格式上傳）繳交，檔案大小 15 mb 以內，頁數不得超過 20 頁（不得有空白頁），可結合圖片和設計使企劃書更為豐富，2…" at bounding box center [940, 187] width 569 height 34
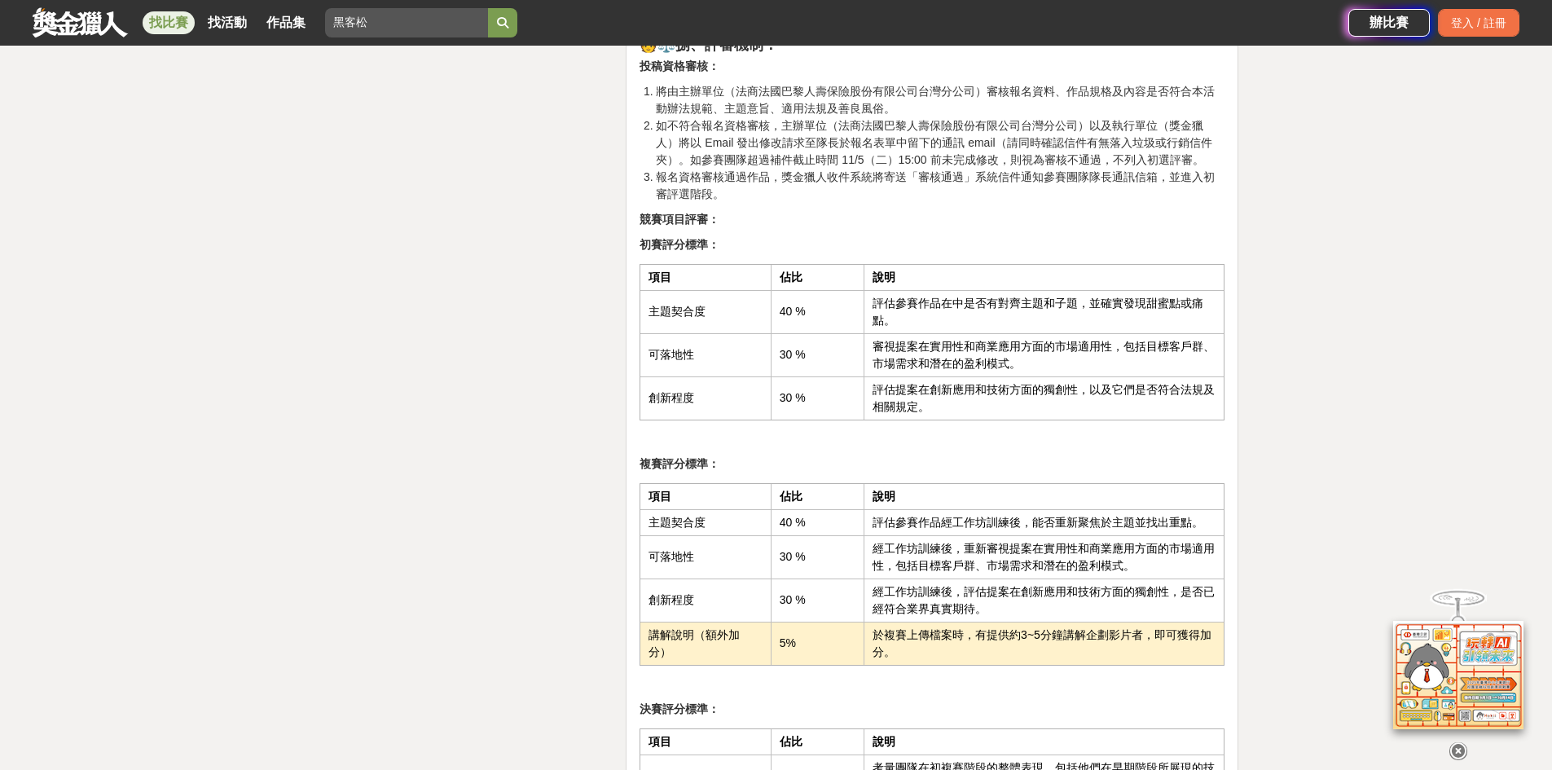
scroll to position [3502, 0]
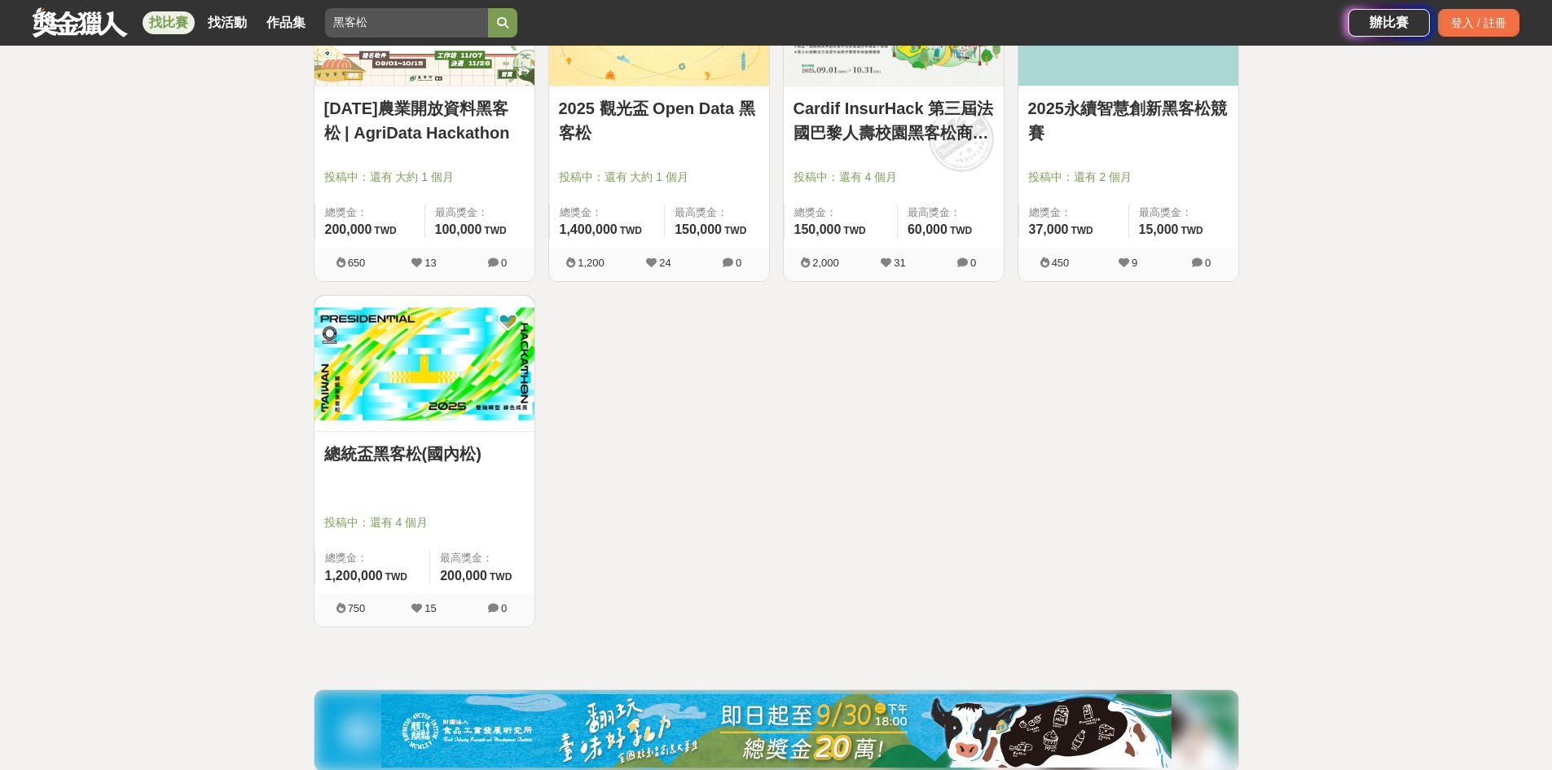
scroll to position [244, 0]
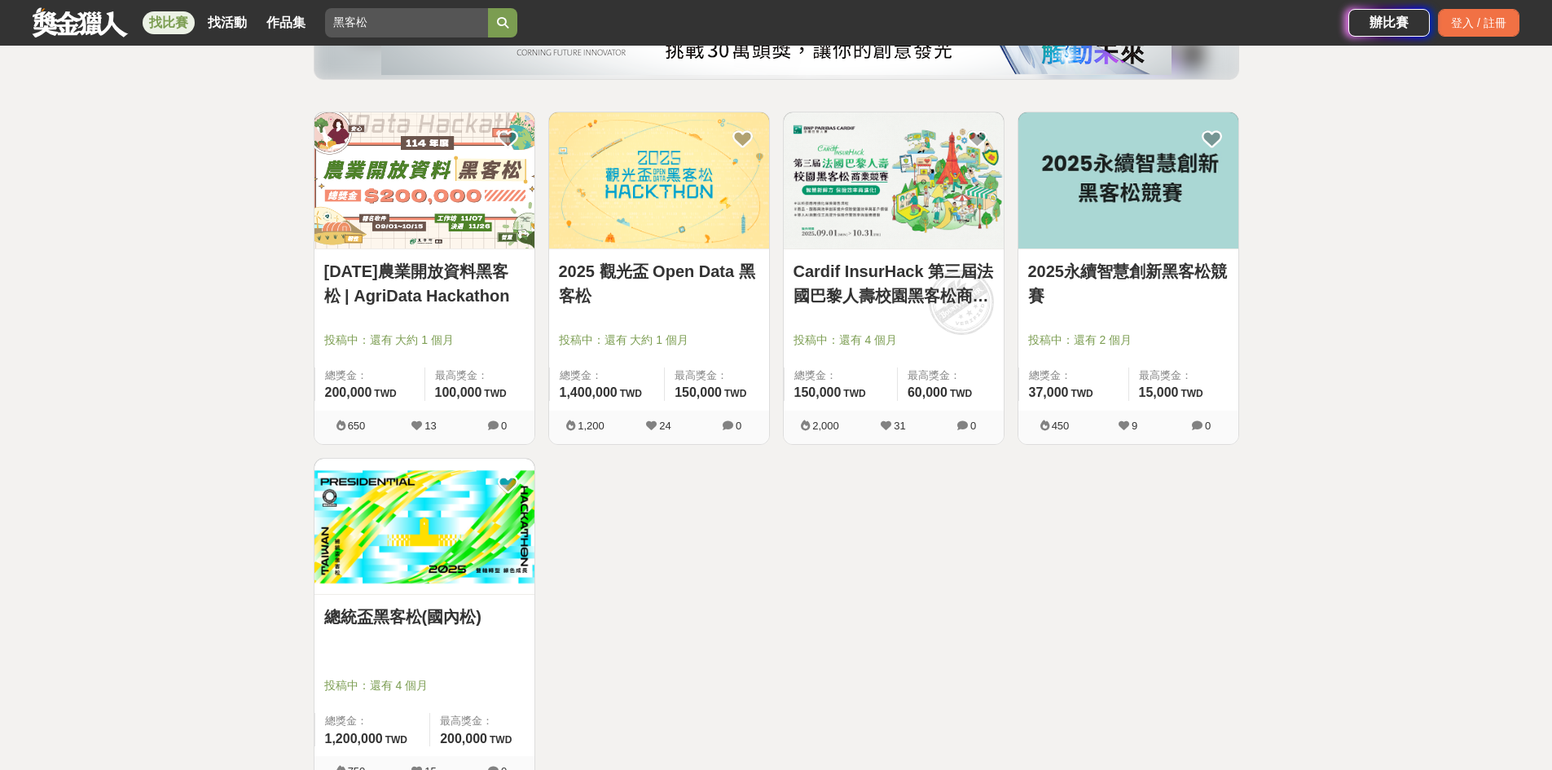
click at [463, 263] on link "[DATE]農業開放資料黑客松 | AgriData Hackathon" at bounding box center [424, 283] width 200 height 49
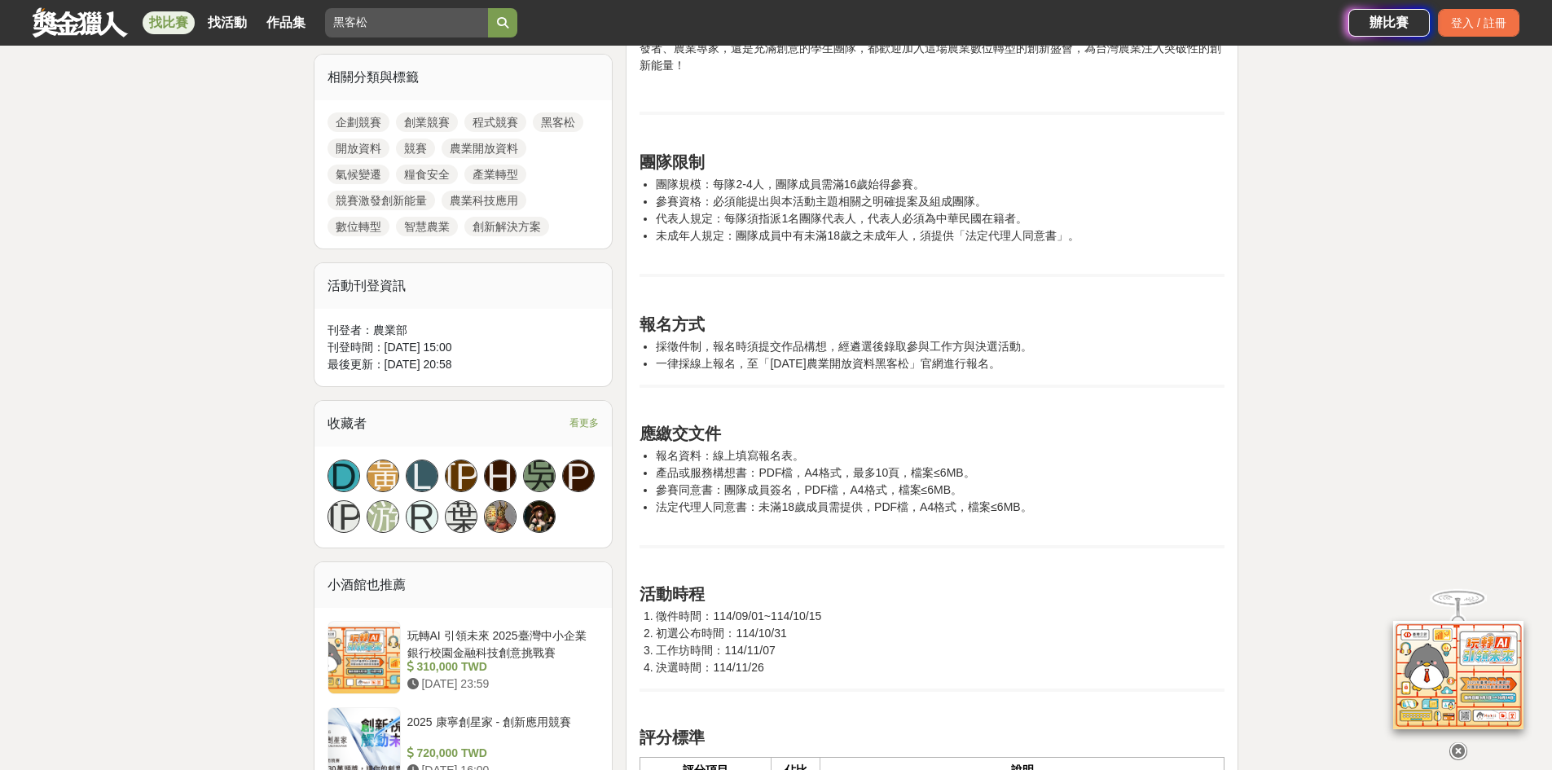
scroll to position [407, 0]
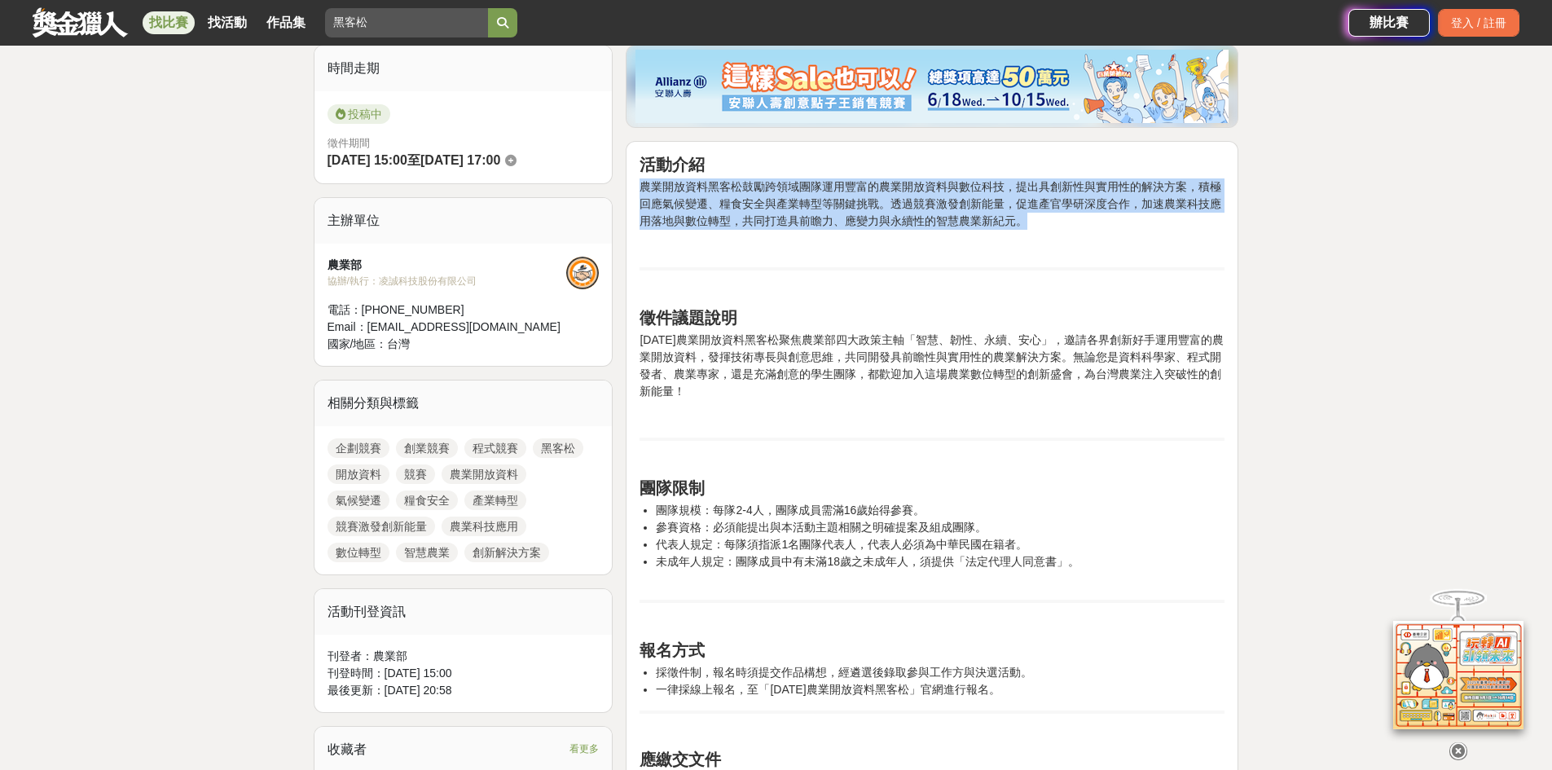
drag, startPoint x: 640, startPoint y: 184, endPoint x: 1028, endPoint y: 222, distance: 389.8
click at [1028, 222] on p "農業開放資料黑客松鼓勵跨領域團隊運用豐富的農業開放資料與數位科技，提出具創新性與實用性的解決方案，積極回應氣候變遷、糧食安全與產業轉型等關鍵挑戰。透過競賽激發…" at bounding box center [932, 203] width 585 height 51
copy p "農業開放資料黑客松鼓勵跨領域團隊運用豐富的農業開放資料與數位科技，提出具創新性與實用性的解決方案，積極回應氣候變遷、糧食安全與產業轉型等關鍵挑戰。透過競賽激發…"
